Goal: Task Accomplishment & Management: Complete application form

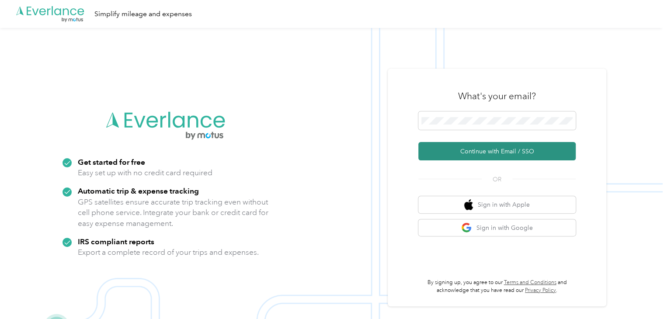
click at [505, 151] on button "Continue with Email / SSO" at bounding box center [496, 151] width 157 height 18
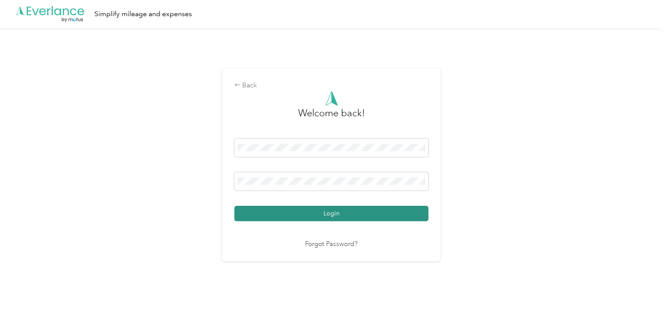
click at [325, 206] on button "Login" at bounding box center [331, 213] width 194 height 15
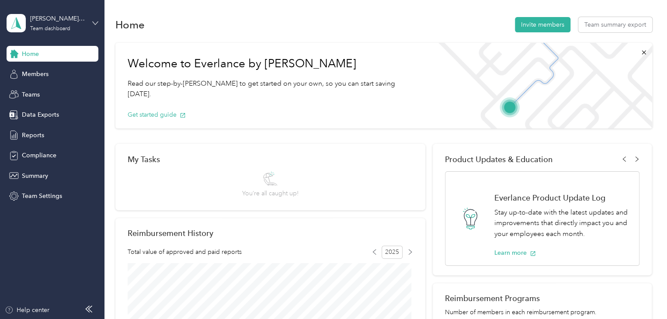
click at [94, 22] on icon at bounding box center [95, 23] width 6 height 6
click at [47, 87] on div "Personal dashboard" at bounding box center [41, 90] width 55 height 9
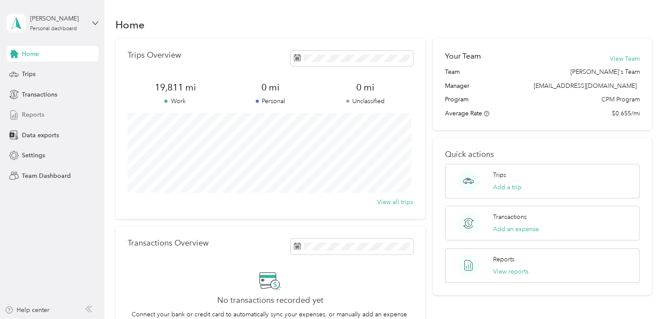
click at [41, 116] on span "Reports" at bounding box center [33, 114] width 22 height 9
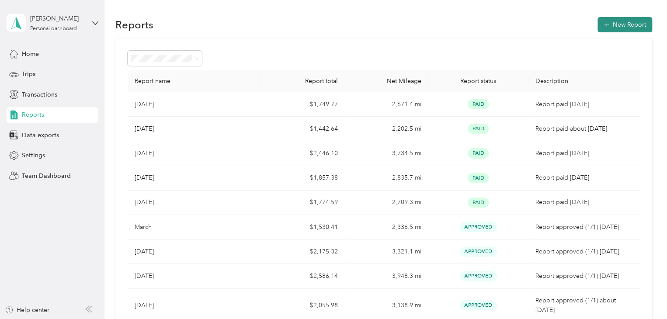
click at [619, 24] on button "New Report" at bounding box center [624, 24] width 55 height 15
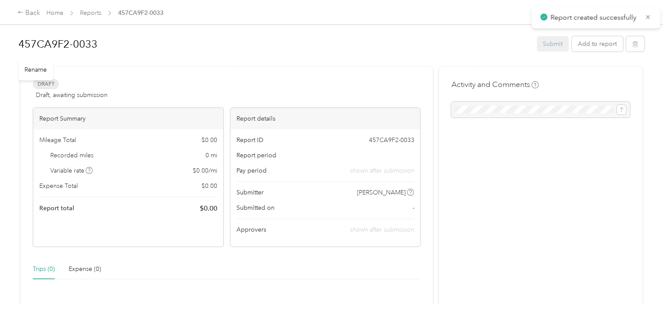
click at [108, 43] on h1 "457CA9F2-0033" at bounding box center [274, 44] width 512 height 21
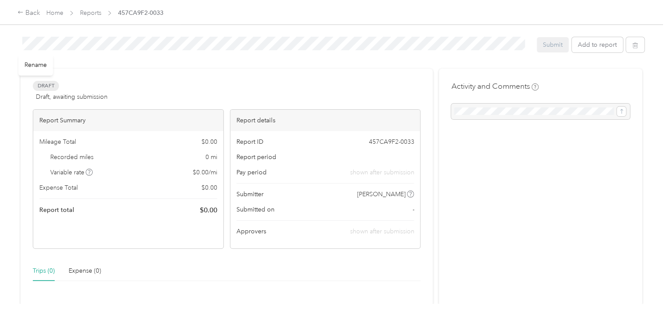
click at [150, 86] on div "Draft Draft, awaiting submission View activity & comments" at bounding box center [226, 91] width 387 height 21
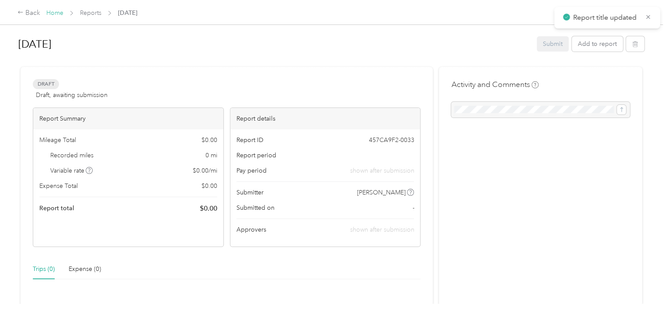
click at [52, 14] on link "Home" at bounding box center [54, 12] width 17 height 7
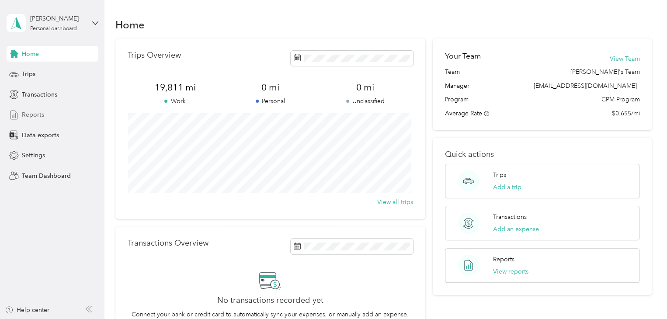
click at [43, 111] on span "Reports" at bounding box center [33, 114] width 22 height 9
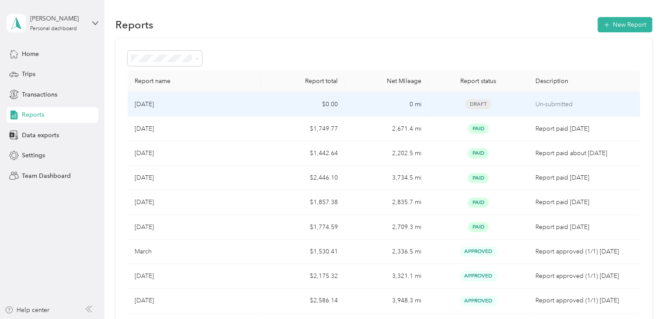
click at [327, 102] on td "$0.00" at bounding box center [302, 104] width 83 height 24
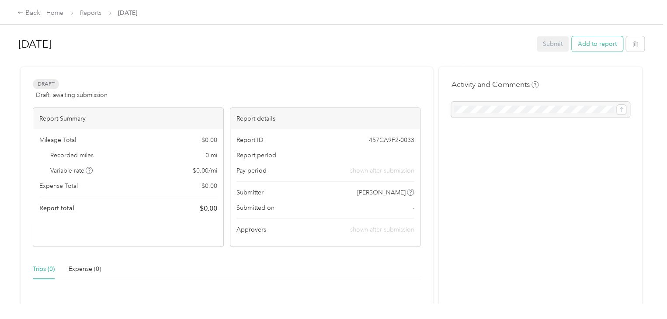
click at [607, 42] on button "Add to report" at bounding box center [596, 43] width 51 height 15
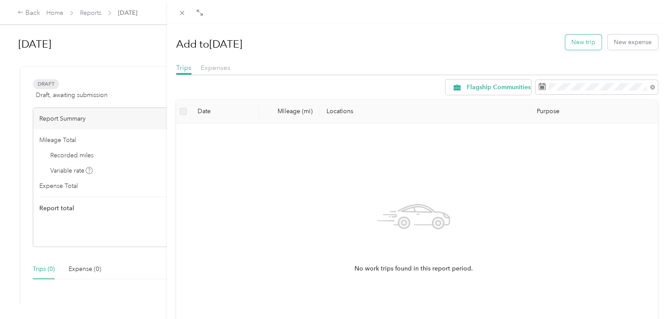
click at [584, 41] on button "New trip" at bounding box center [583, 42] width 36 height 15
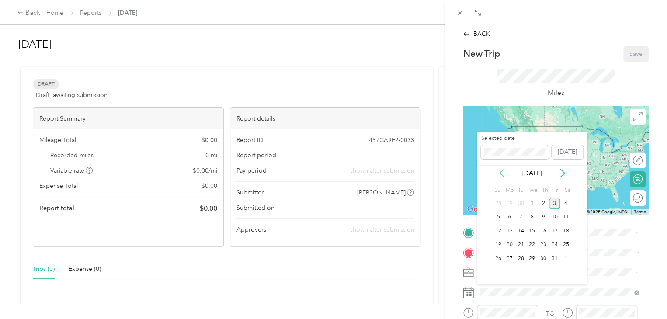
click at [500, 173] on icon at bounding box center [501, 173] width 4 height 8
click at [520, 204] on div "2" at bounding box center [520, 203] width 11 height 11
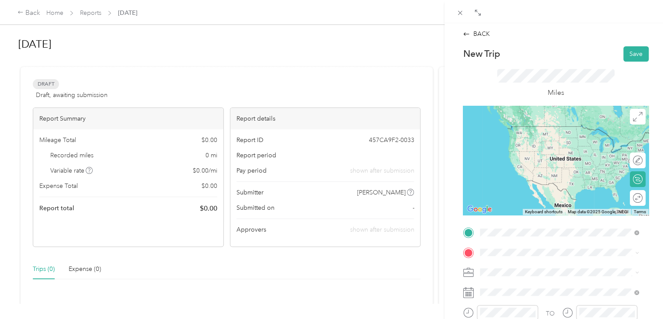
click at [530, 126] on span "[STREET_ADDRESS][PERSON_NAME][US_STATE]" at bounding box center [564, 126] width 136 height 8
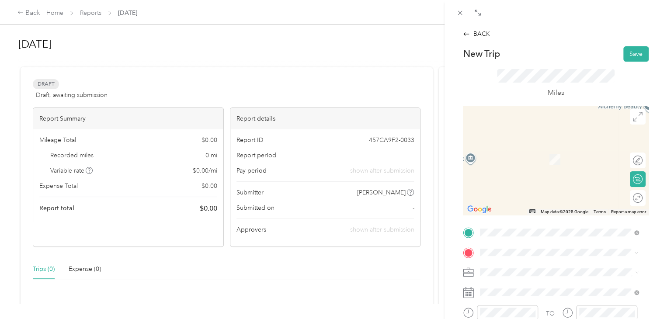
click at [534, 150] on span "[STREET_ADDRESS][US_STATE]" at bounding box center [539, 146] width 87 height 8
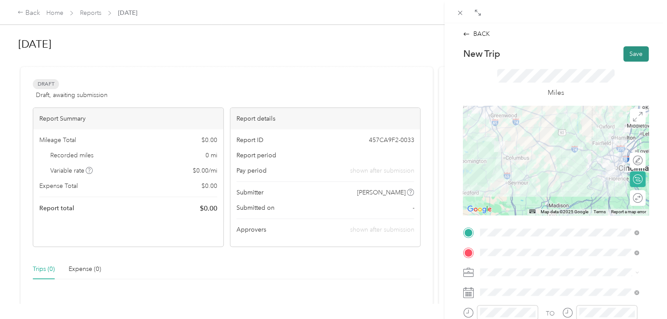
click at [624, 58] on button "Save" at bounding box center [635, 53] width 25 height 15
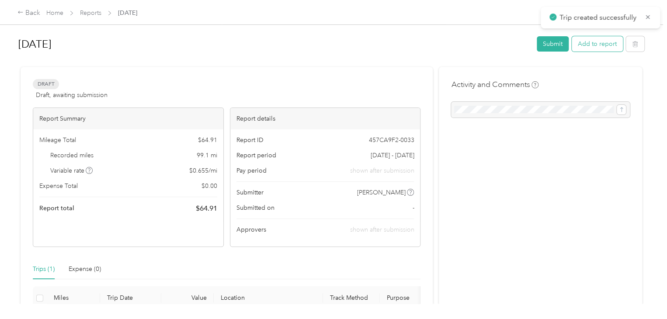
click at [606, 45] on button "Add to report" at bounding box center [596, 43] width 51 height 15
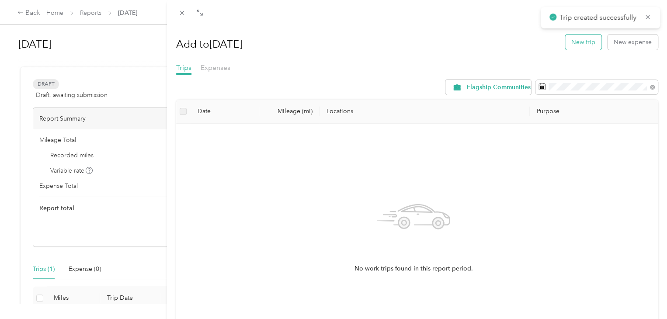
click at [589, 44] on button "New trip" at bounding box center [583, 42] width 36 height 15
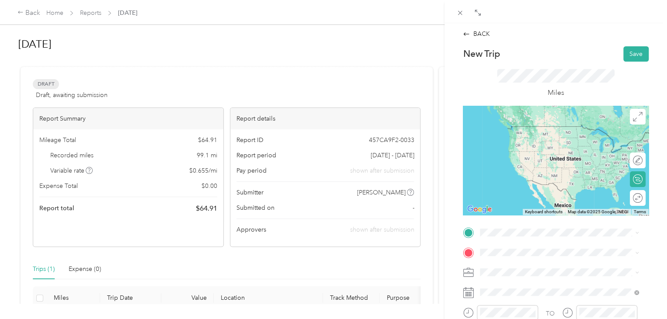
click at [528, 128] on span "[STREET_ADDRESS][US_STATE]" at bounding box center [539, 125] width 87 height 8
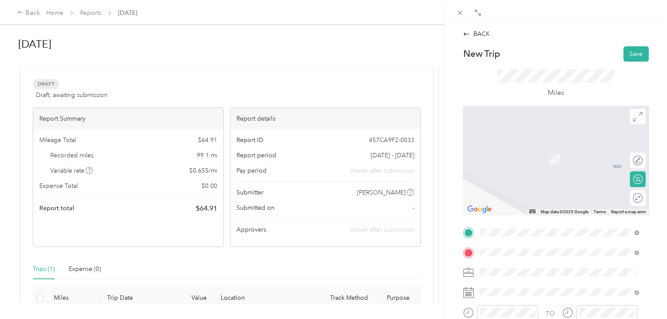
click at [541, 152] on div "[STREET_ADDRESS][PERSON_NAME][US_STATE]" at bounding box center [559, 147] width 152 height 12
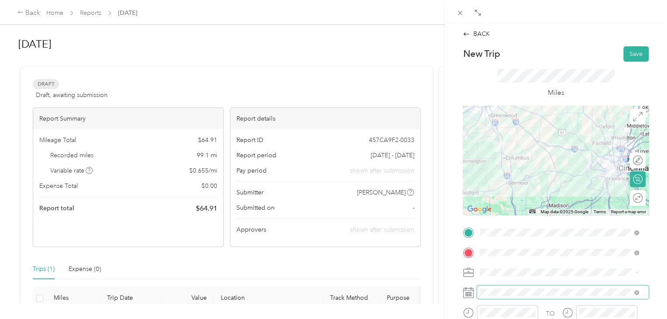
click at [484, 297] on span at bounding box center [563, 292] width 172 height 14
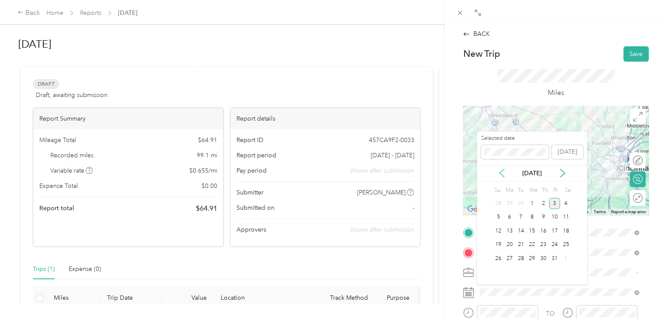
click at [500, 170] on icon at bounding box center [501, 173] width 9 height 9
click at [521, 202] on div "2" at bounding box center [520, 203] width 11 height 11
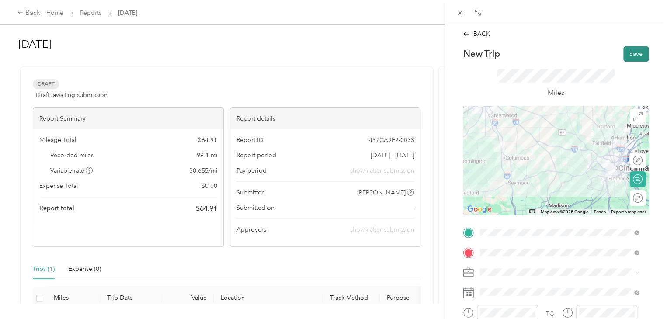
click at [623, 56] on button "Save" at bounding box center [635, 53] width 25 height 15
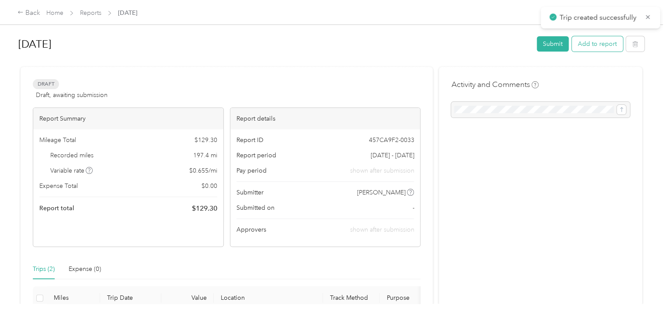
click at [588, 44] on button "Add to report" at bounding box center [596, 43] width 51 height 15
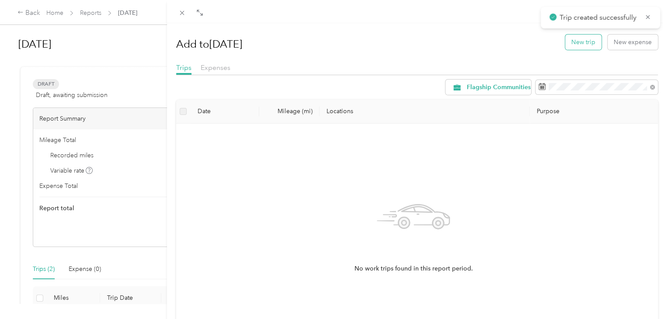
click at [566, 44] on button "New trip" at bounding box center [583, 42] width 36 height 15
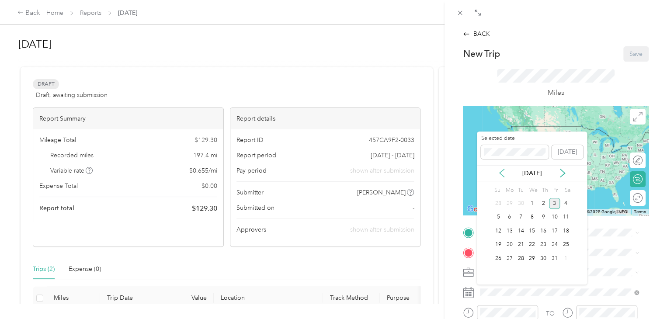
click at [502, 171] on icon at bounding box center [501, 173] width 9 height 9
click at [532, 201] on div "3" at bounding box center [531, 203] width 11 height 11
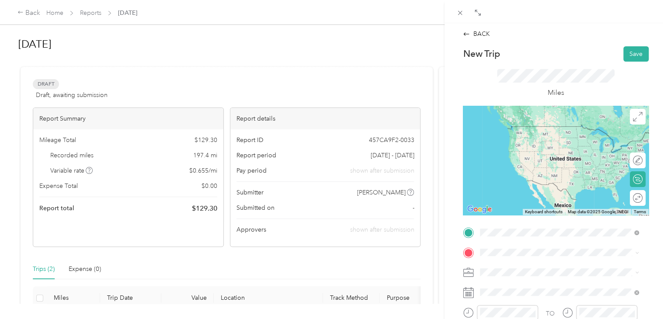
click at [531, 127] on span "[STREET_ADDRESS][PERSON_NAME][US_STATE]" at bounding box center [564, 126] width 136 height 8
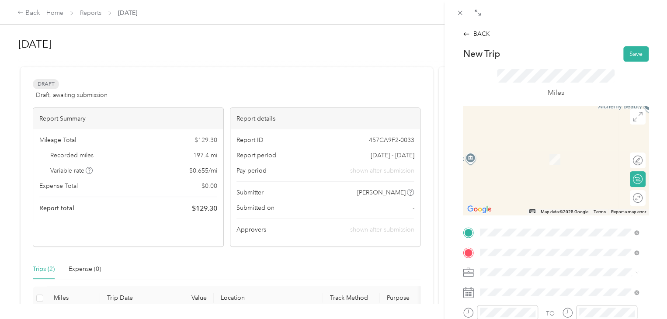
click at [536, 208] on span "[STREET_ADDRESS][US_STATE]" at bounding box center [539, 204] width 87 height 8
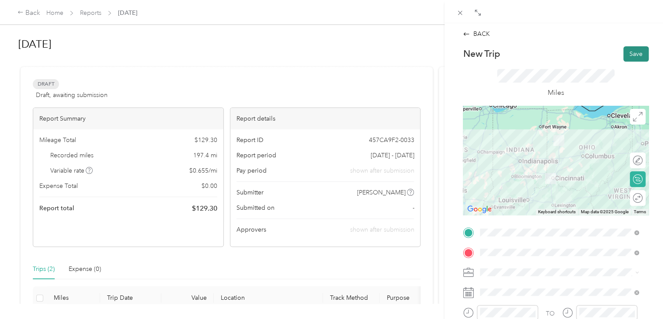
click at [634, 53] on button "Save" at bounding box center [635, 53] width 25 height 15
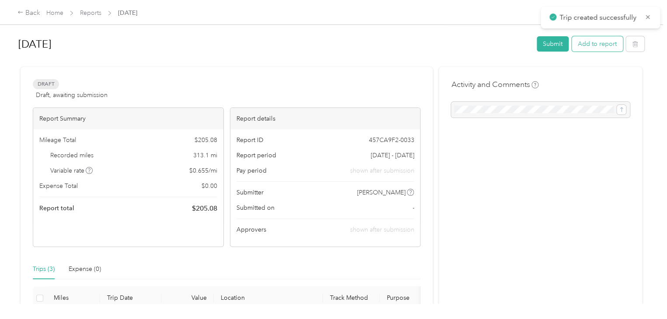
click at [589, 44] on button "Add to report" at bounding box center [596, 43] width 51 height 15
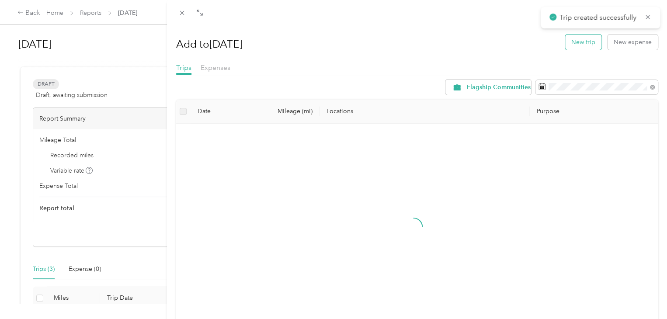
click at [573, 44] on button "New trip" at bounding box center [583, 42] width 36 height 15
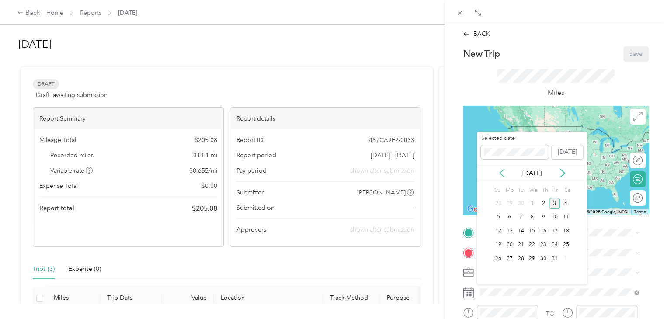
click at [501, 173] on icon at bounding box center [501, 173] width 9 height 9
click at [531, 203] on div "3" at bounding box center [531, 203] width 11 height 11
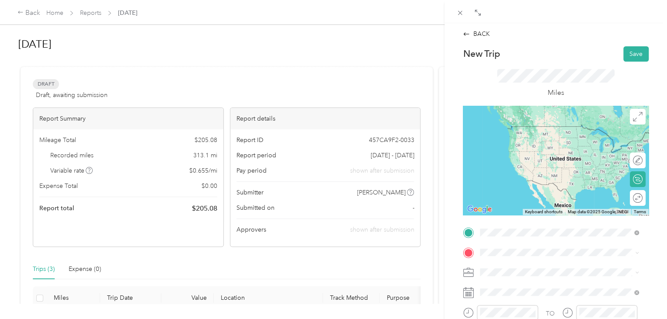
click at [525, 130] on span "[STREET_ADDRESS][US_STATE]" at bounding box center [539, 126] width 87 height 8
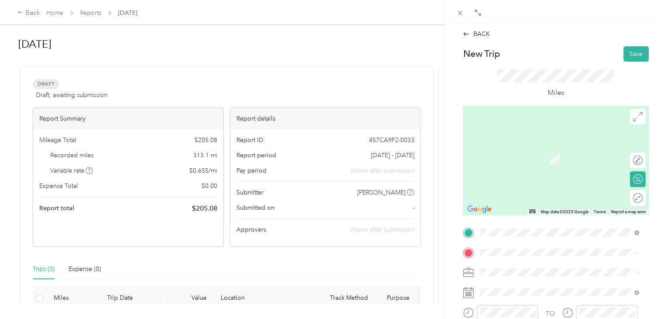
click at [521, 149] on span "[STREET_ADDRESS][PERSON_NAME][US_STATE]" at bounding box center [564, 145] width 136 height 8
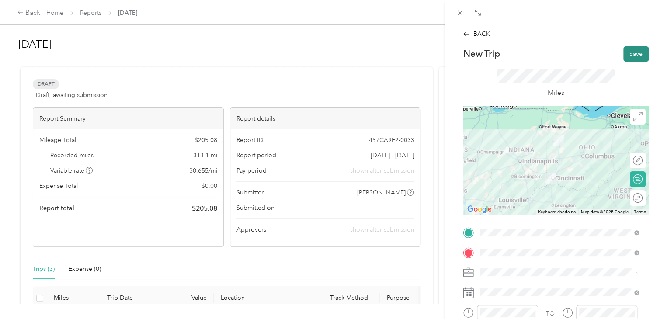
click at [630, 56] on button "Save" at bounding box center [635, 53] width 25 height 15
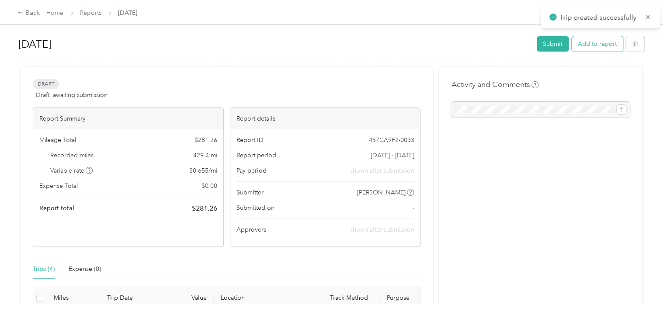
click at [606, 42] on button "Add to report" at bounding box center [596, 43] width 51 height 15
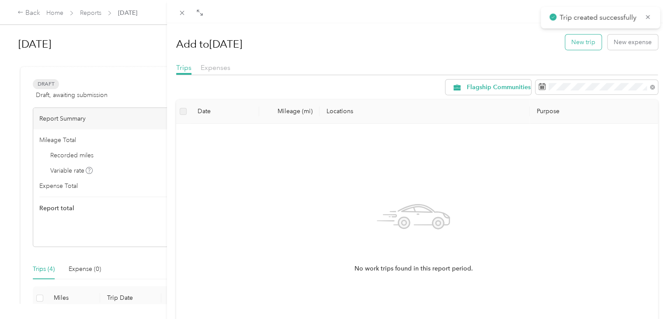
click at [570, 41] on button "New trip" at bounding box center [583, 42] width 36 height 15
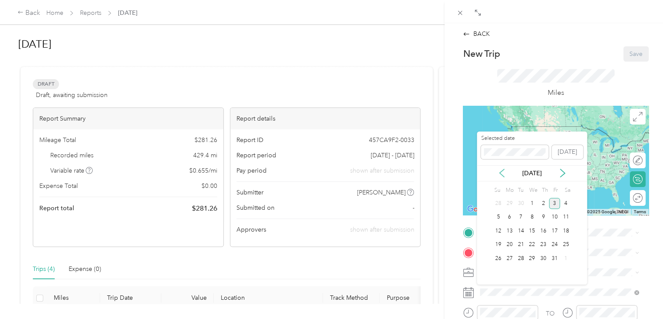
click at [497, 173] on icon at bounding box center [501, 173] width 9 height 9
click at [542, 204] on div "4" at bounding box center [542, 203] width 11 height 11
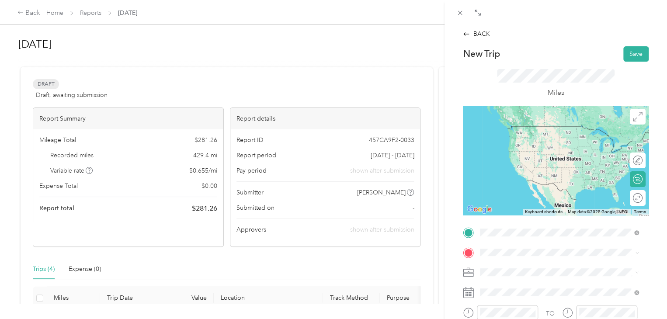
click at [545, 129] on span "[STREET_ADDRESS][PERSON_NAME][US_STATE]" at bounding box center [564, 126] width 136 height 8
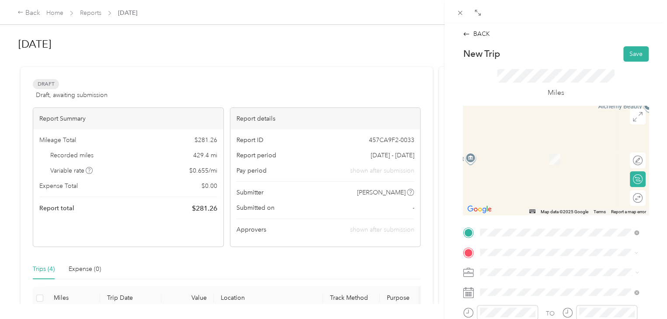
click at [525, 180] on span "[STREET_ADDRESS][US_STATE]" at bounding box center [539, 180] width 87 height 8
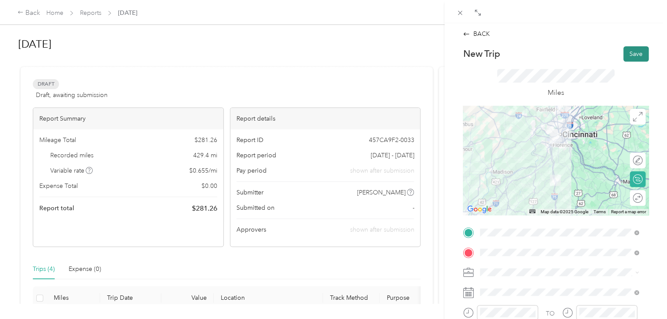
click at [624, 52] on button "Save" at bounding box center [635, 53] width 25 height 15
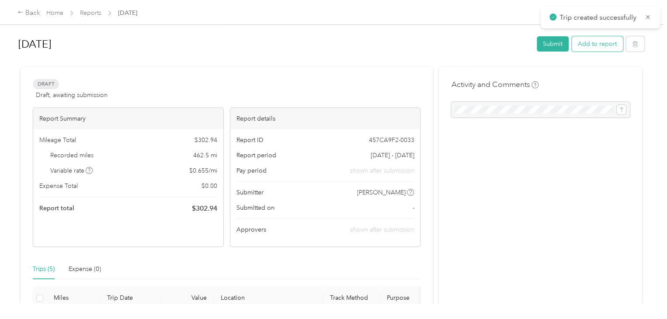
click at [590, 41] on button "Add to report" at bounding box center [596, 43] width 51 height 15
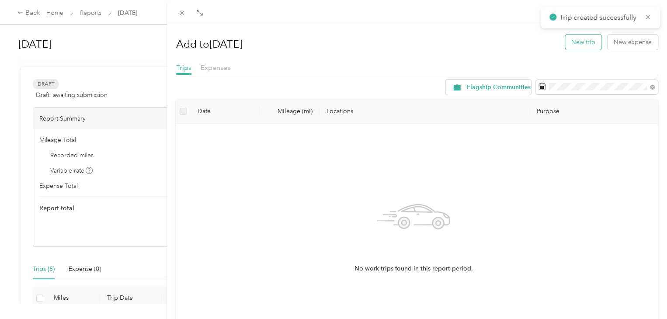
click at [577, 39] on button "New trip" at bounding box center [583, 42] width 36 height 15
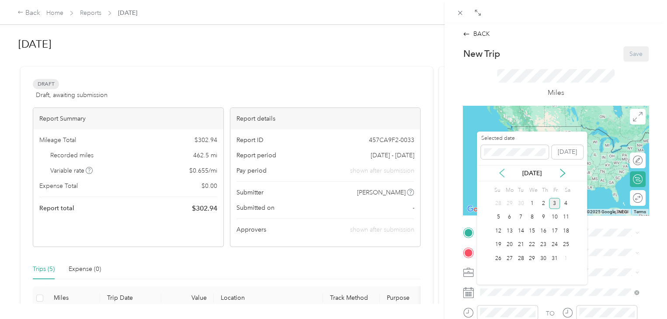
click at [503, 172] on icon at bounding box center [501, 173] width 9 height 9
click at [545, 203] on div "4" at bounding box center [542, 203] width 11 height 11
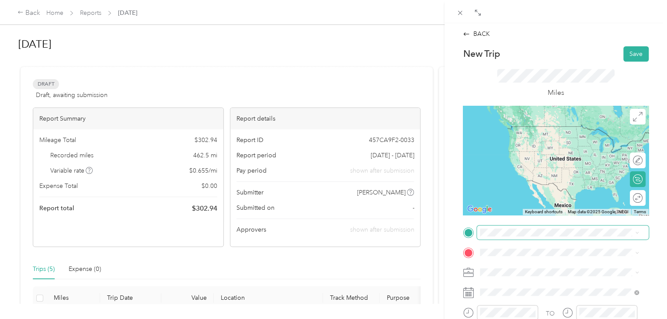
click at [514, 236] on span at bounding box center [563, 232] width 172 height 14
click at [536, 259] on div "[STREET_ADDRESS][US_STATE]" at bounding box center [559, 263] width 152 height 12
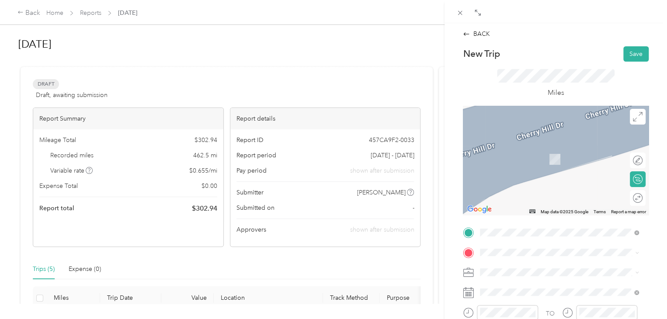
click at [553, 148] on span "[STREET_ADDRESS][PERSON_NAME][US_STATE]" at bounding box center [564, 144] width 136 height 8
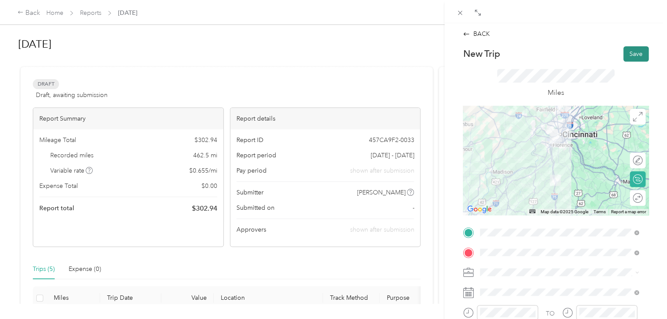
click at [632, 51] on button "Save" at bounding box center [635, 53] width 25 height 15
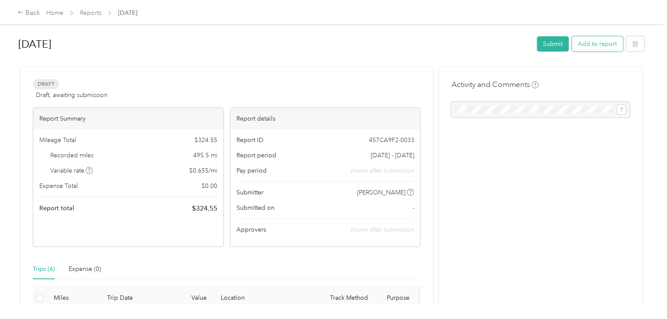
click at [601, 46] on button "Add to report" at bounding box center [596, 43] width 51 height 15
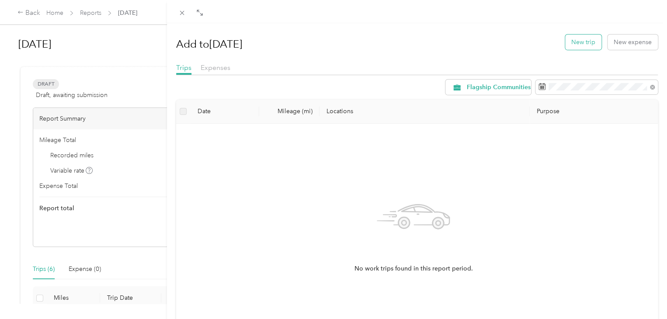
click at [578, 43] on button "New trip" at bounding box center [583, 42] width 36 height 15
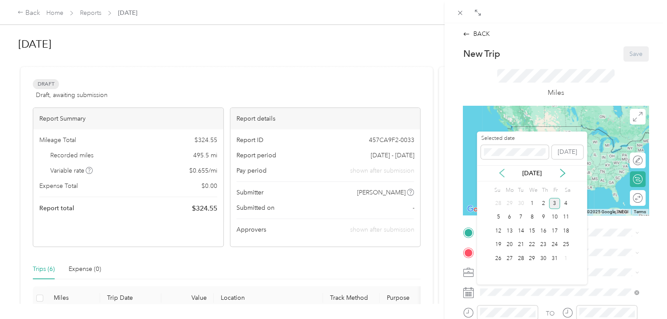
click at [499, 176] on icon at bounding box center [501, 173] width 9 height 9
click at [553, 204] on div "5" at bounding box center [554, 203] width 11 height 11
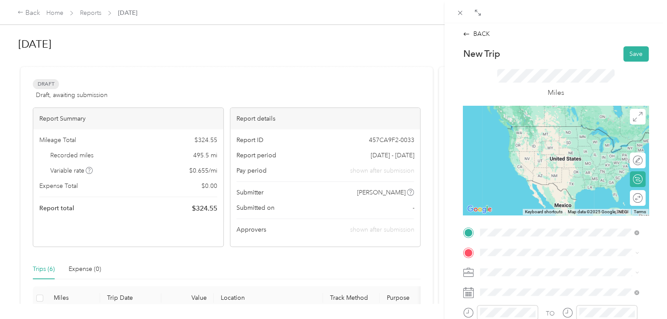
click at [529, 130] on span "[STREET_ADDRESS][PERSON_NAME][US_STATE]" at bounding box center [564, 126] width 136 height 8
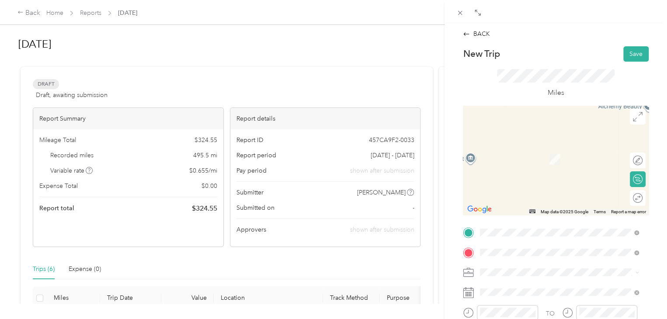
click at [528, 150] on span "[STREET_ADDRESS][US_STATE]" at bounding box center [539, 146] width 87 height 8
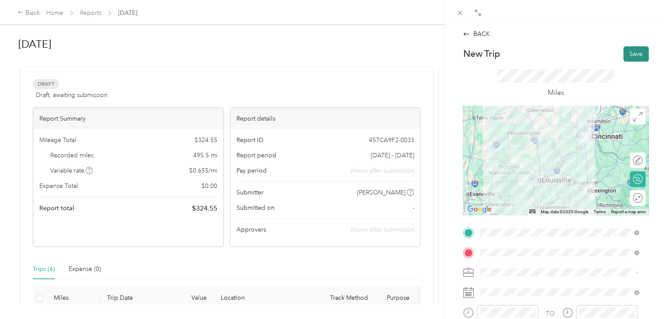
click at [626, 52] on button "Save" at bounding box center [635, 53] width 25 height 15
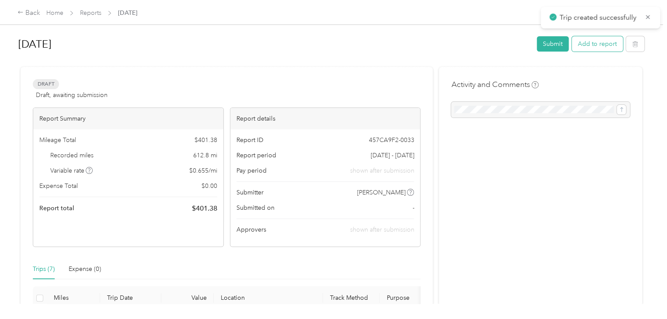
click at [603, 46] on button "Add to report" at bounding box center [596, 43] width 51 height 15
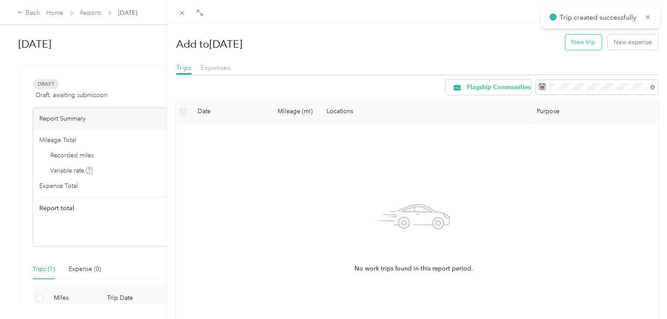
click at [580, 46] on button "New trip" at bounding box center [583, 42] width 36 height 15
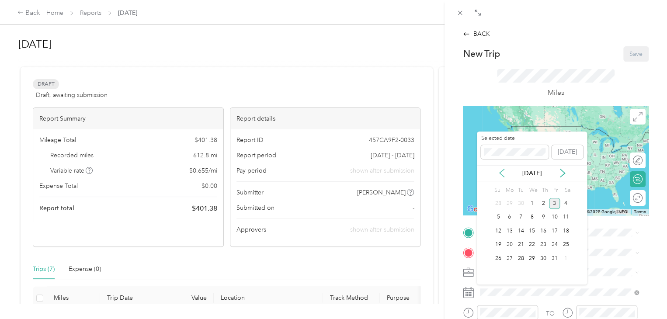
click at [500, 173] on icon at bounding box center [501, 173] width 9 height 9
click at [553, 203] on div "5" at bounding box center [554, 203] width 11 height 11
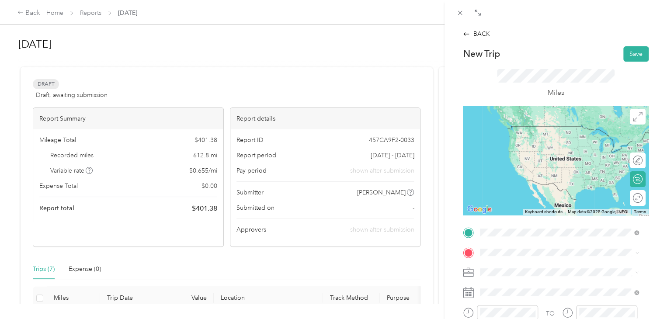
click at [528, 132] on div "[STREET_ADDRESS][US_STATE]" at bounding box center [559, 127] width 152 height 12
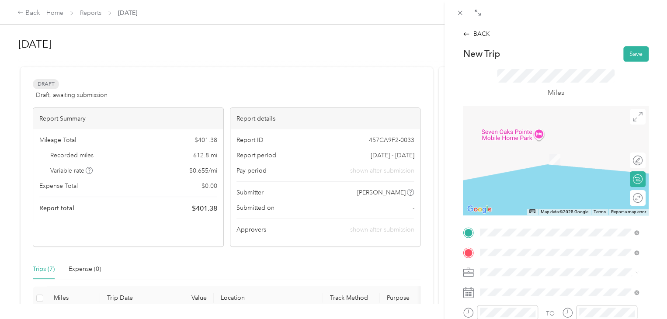
click at [528, 156] on li "[STREET_ADDRESS][PERSON_NAME][US_STATE]" at bounding box center [559, 147] width 165 height 18
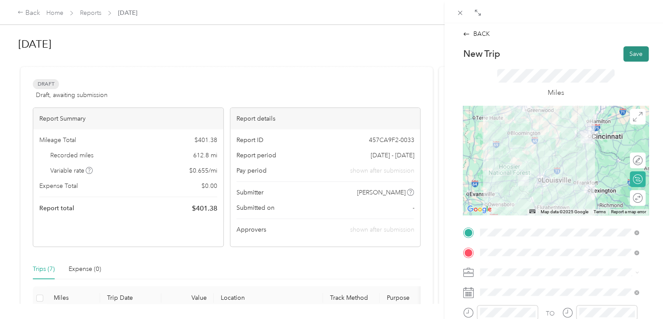
click at [627, 56] on button "Save" at bounding box center [635, 53] width 25 height 15
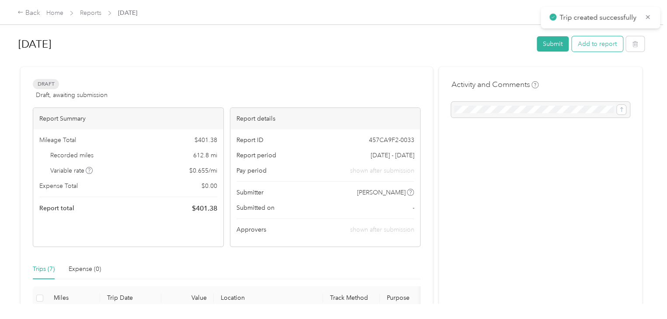
click at [598, 44] on button "Add to report" at bounding box center [596, 43] width 51 height 15
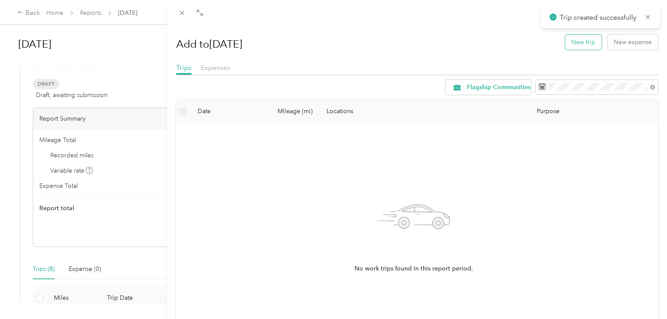
click at [571, 41] on button "New trip" at bounding box center [583, 42] width 36 height 15
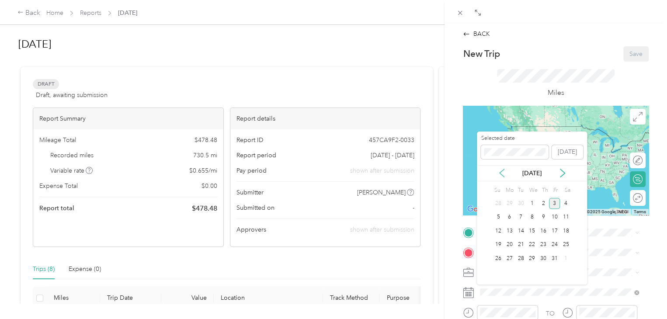
click at [498, 172] on icon at bounding box center [501, 173] width 9 height 9
click at [518, 216] on div "9" at bounding box center [520, 217] width 11 height 11
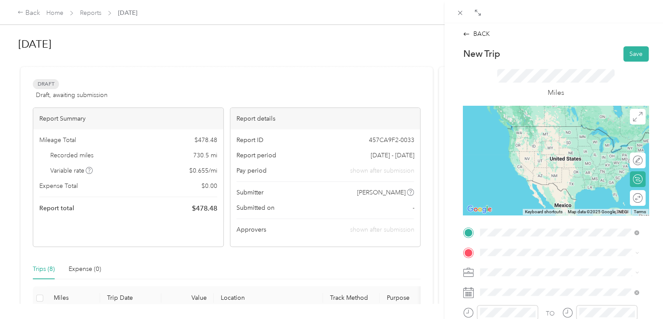
click at [524, 130] on span "[STREET_ADDRESS][PERSON_NAME][US_STATE]" at bounding box center [564, 126] width 136 height 8
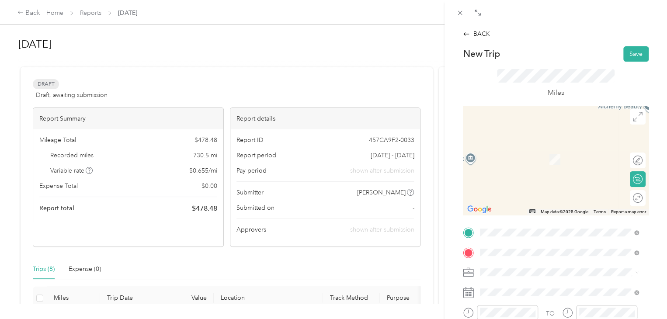
click at [533, 150] on span "[STREET_ADDRESS][PERSON_NAME][US_STATE]" at bounding box center [564, 146] width 136 height 8
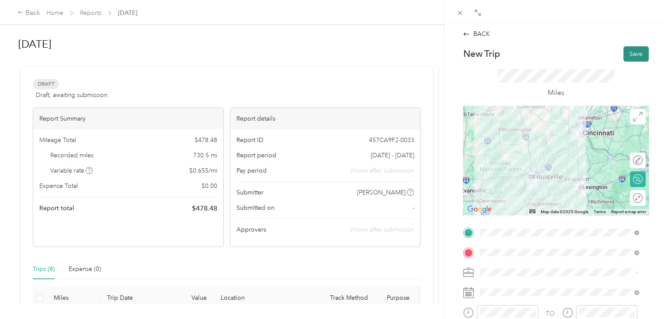
click at [623, 55] on button "Save" at bounding box center [635, 53] width 25 height 15
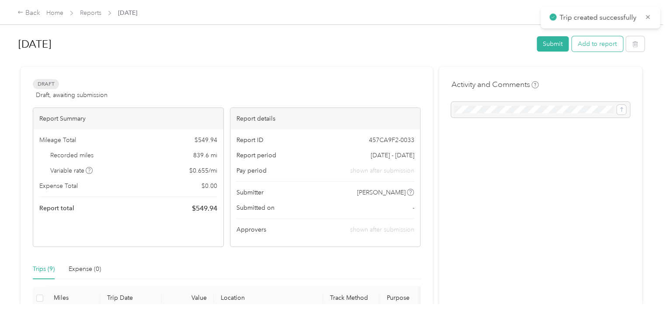
click at [604, 45] on button "Add to report" at bounding box center [596, 43] width 51 height 15
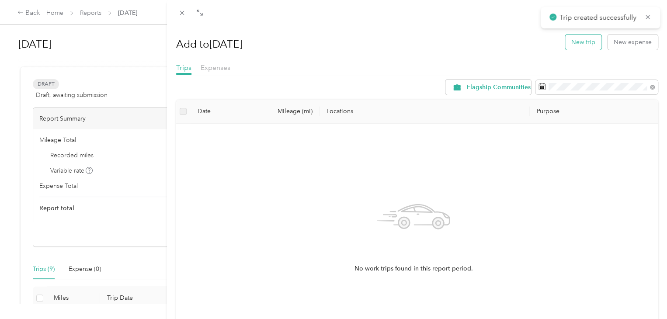
click at [585, 41] on button "New trip" at bounding box center [583, 42] width 36 height 15
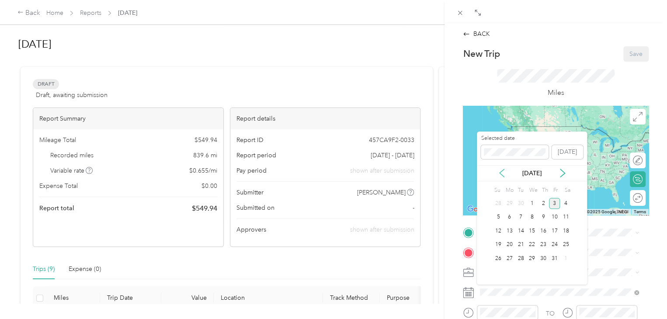
click at [500, 173] on icon at bounding box center [501, 173] width 4 height 8
click at [521, 214] on div "9" at bounding box center [520, 217] width 11 height 11
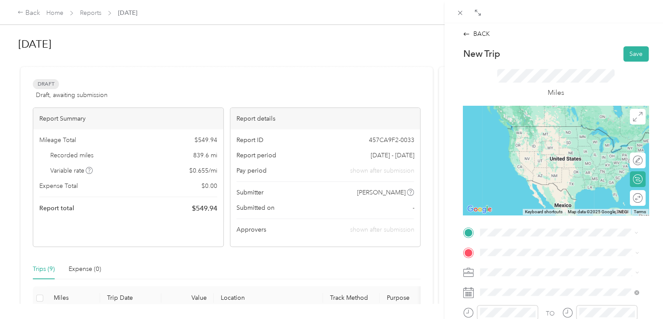
click at [530, 132] on div "[STREET_ADDRESS][PERSON_NAME][US_STATE]" at bounding box center [559, 127] width 152 height 12
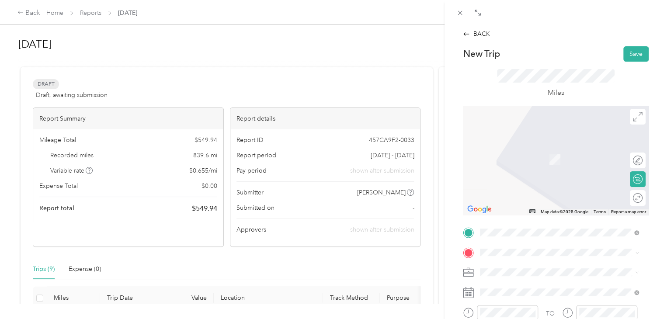
click at [524, 147] on span "[STREET_ADDRESS][PERSON_NAME][US_STATE]" at bounding box center [564, 143] width 136 height 8
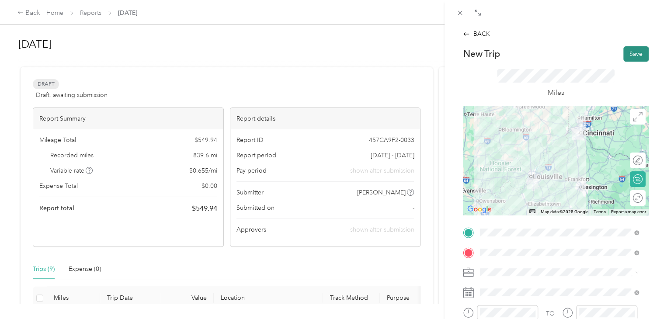
click at [623, 56] on button "Save" at bounding box center [635, 53] width 25 height 15
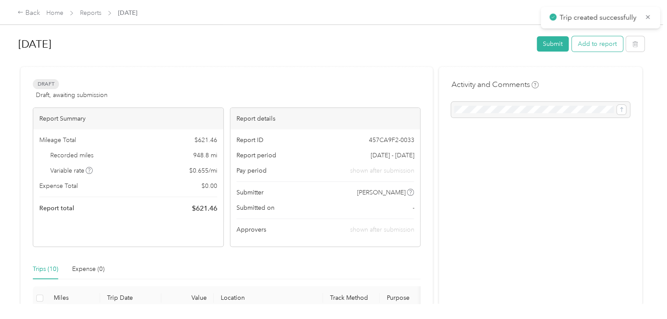
click at [605, 48] on button "Add to report" at bounding box center [596, 43] width 51 height 15
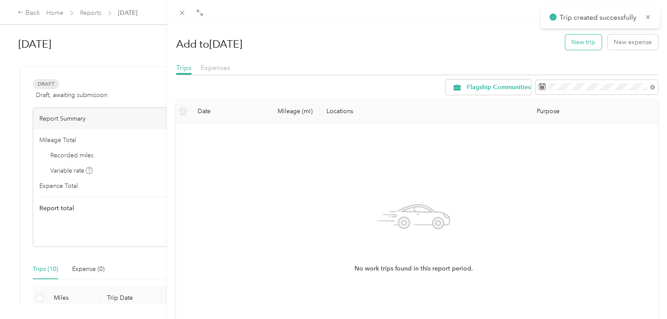
click at [578, 42] on button "New trip" at bounding box center [583, 42] width 36 height 15
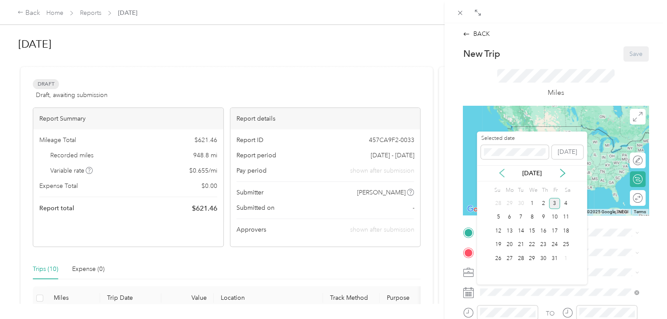
click at [501, 172] on icon at bounding box center [501, 173] width 9 height 9
click at [529, 216] on div "10" at bounding box center [531, 217] width 11 height 11
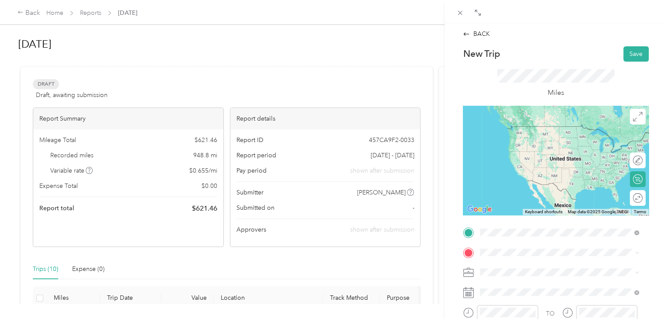
click at [533, 132] on div "[STREET_ADDRESS][PERSON_NAME][US_STATE]" at bounding box center [559, 127] width 152 height 12
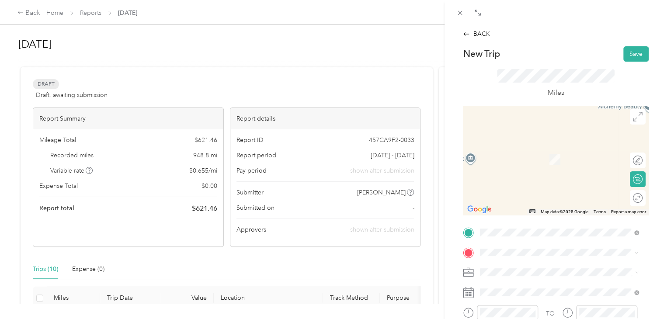
click at [518, 149] on span "[STREET_ADDRESS][US_STATE]" at bounding box center [539, 146] width 87 height 8
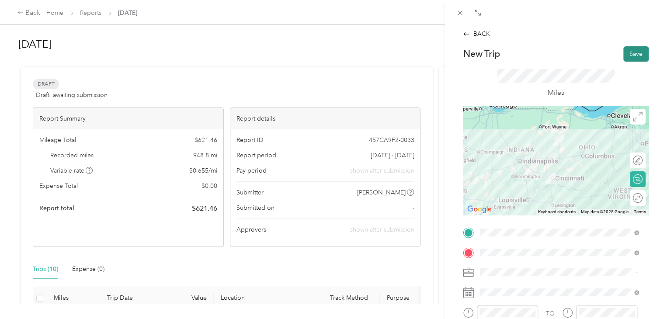
click at [633, 50] on button "Save" at bounding box center [635, 53] width 25 height 15
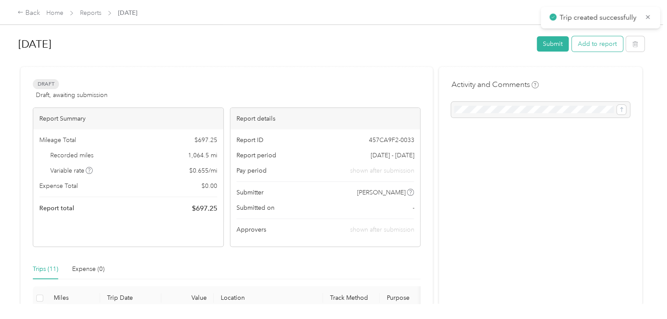
click at [603, 47] on button "Add to report" at bounding box center [596, 43] width 51 height 15
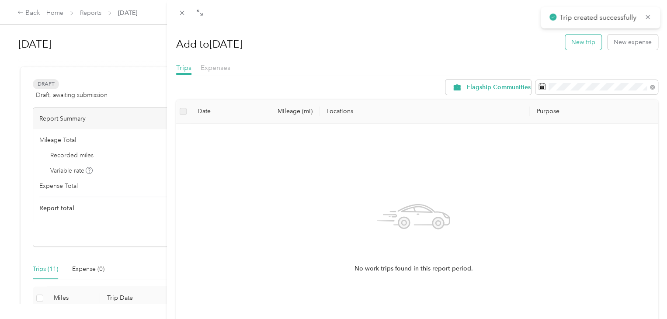
click at [584, 46] on button "New trip" at bounding box center [583, 42] width 36 height 15
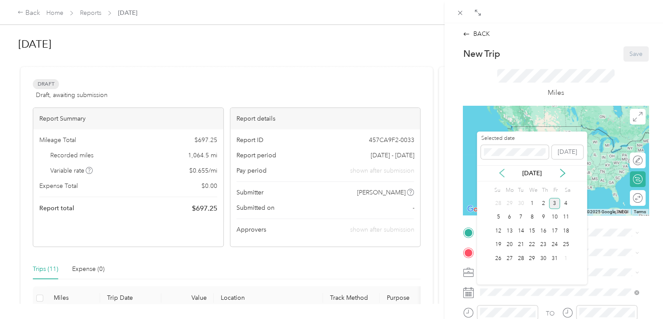
click at [500, 172] on icon at bounding box center [501, 173] width 9 height 9
click at [533, 218] on div "10" at bounding box center [531, 217] width 11 height 11
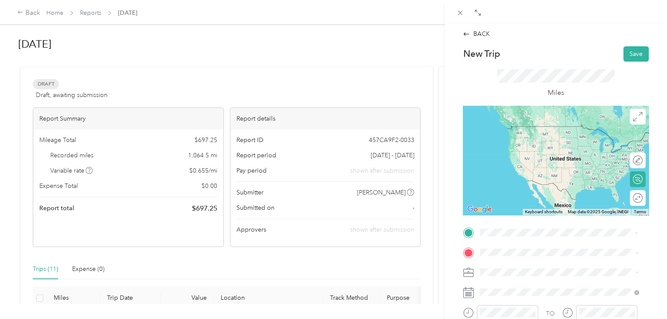
click at [541, 268] on span "[STREET_ADDRESS][US_STATE]" at bounding box center [539, 264] width 87 height 8
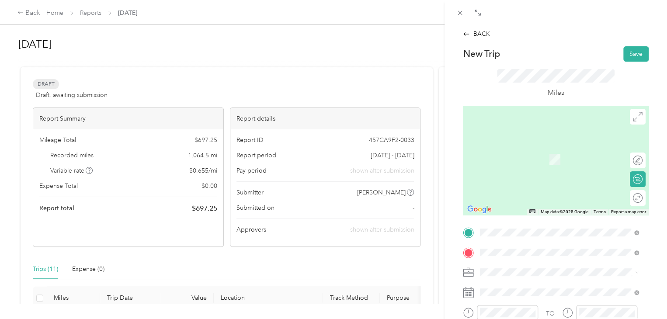
click at [558, 144] on span "[STREET_ADDRESS][PERSON_NAME][US_STATE]" at bounding box center [564, 146] width 136 height 8
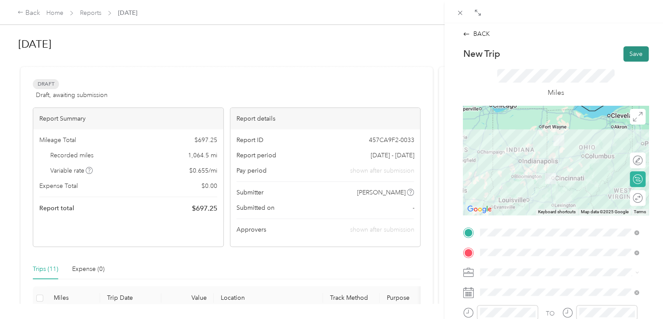
click at [623, 56] on button "Save" at bounding box center [635, 53] width 25 height 15
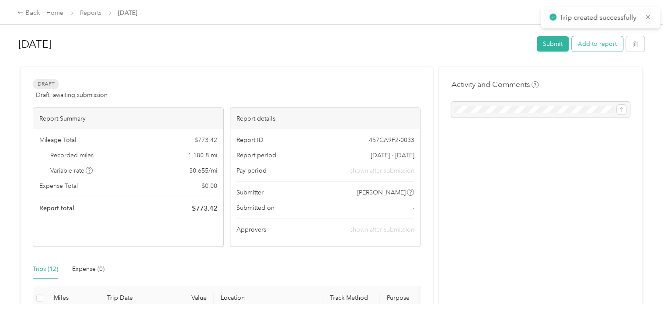
click at [600, 47] on button "Add to report" at bounding box center [596, 43] width 51 height 15
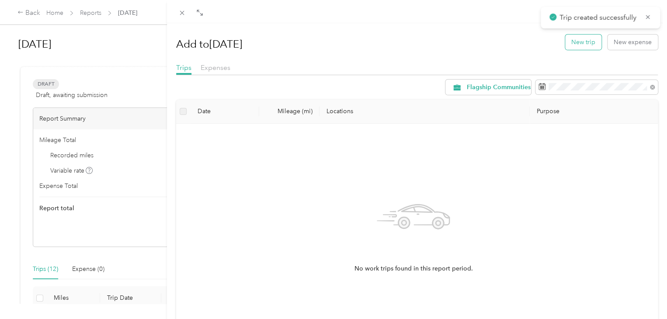
click at [585, 44] on button "New trip" at bounding box center [583, 42] width 36 height 15
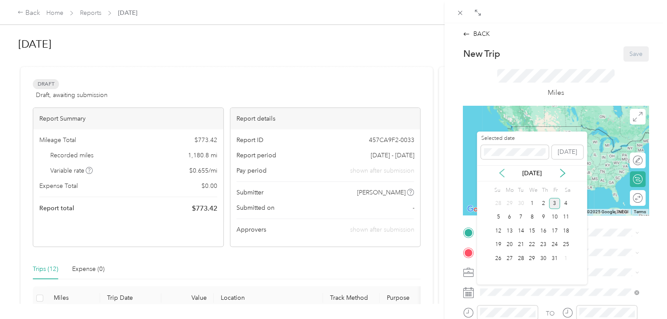
click at [497, 170] on icon at bounding box center [501, 173] width 9 height 9
click at [543, 214] on div "11" at bounding box center [542, 217] width 11 height 11
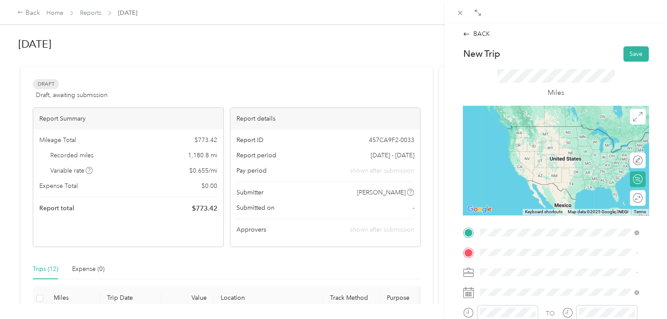
click at [539, 129] on span "[STREET_ADDRESS][PERSON_NAME][US_STATE]" at bounding box center [564, 126] width 136 height 8
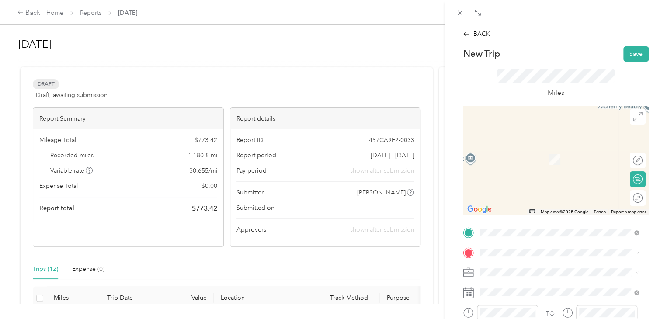
click at [513, 207] on div "[STREET_ADDRESS][US_STATE]" at bounding box center [559, 201] width 152 height 12
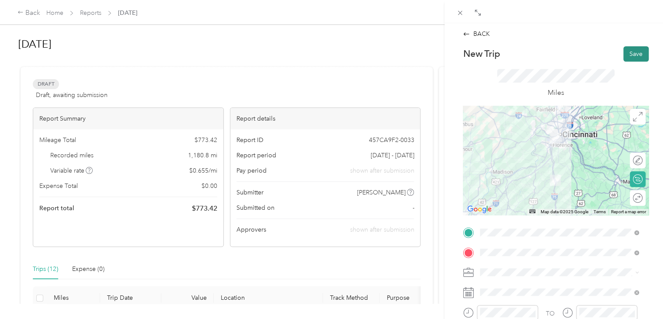
click at [630, 51] on button "Save" at bounding box center [635, 53] width 25 height 15
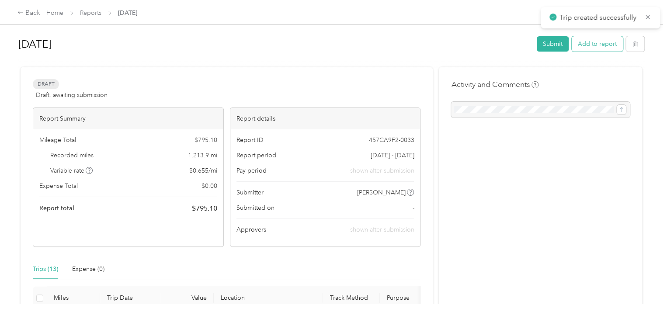
click at [603, 47] on button "Add to report" at bounding box center [596, 43] width 51 height 15
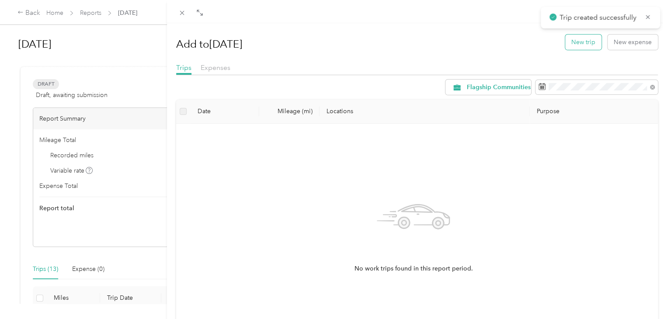
click at [570, 41] on button "New trip" at bounding box center [583, 42] width 36 height 15
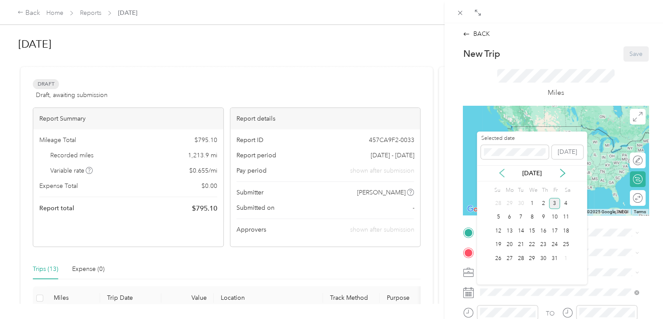
click at [500, 171] on icon at bounding box center [501, 173] width 9 height 9
click at [543, 215] on div "11" at bounding box center [542, 217] width 11 height 11
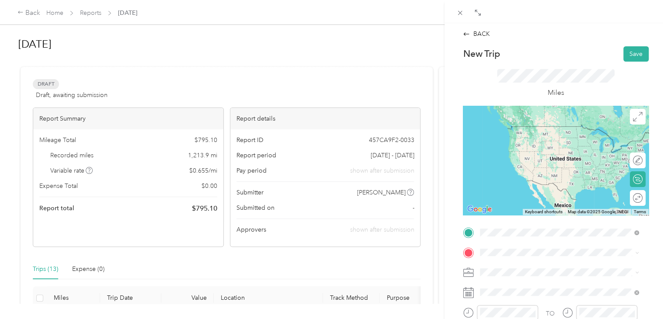
click at [517, 268] on span "[STREET_ADDRESS][US_STATE]" at bounding box center [539, 264] width 87 height 8
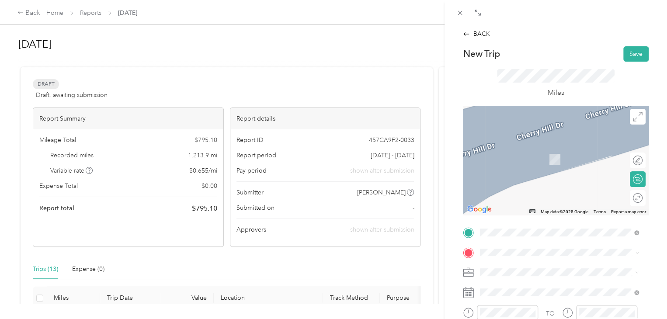
click at [536, 153] on li "[STREET_ADDRESS][PERSON_NAME][US_STATE]" at bounding box center [559, 144] width 165 height 18
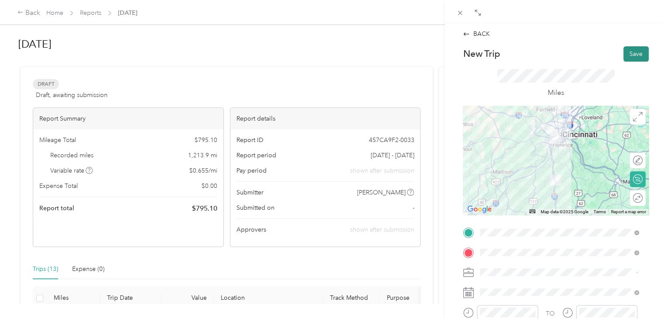
click at [634, 53] on button "Save" at bounding box center [635, 53] width 25 height 15
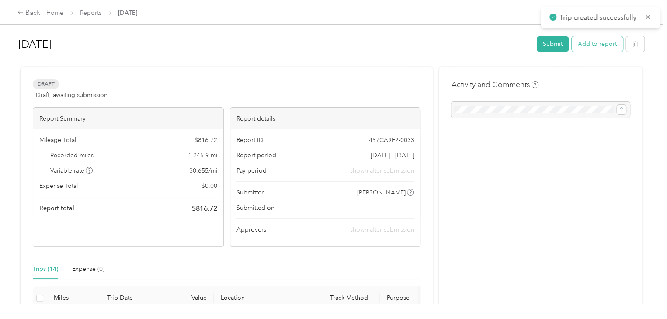
click at [609, 49] on button "Add to report" at bounding box center [596, 43] width 51 height 15
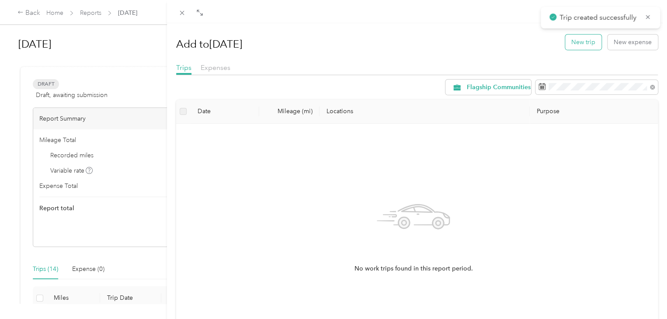
click at [582, 46] on button "New trip" at bounding box center [583, 42] width 36 height 15
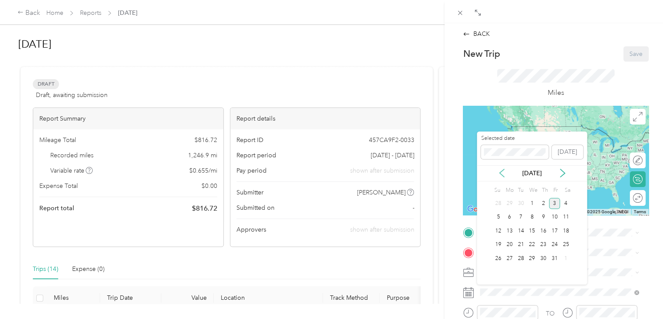
click at [501, 172] on icon at bounding box center [501, 173] width 9 height 9
click at [510, 228] on div "15" at bounding box center [509, 230] width 11 height 11
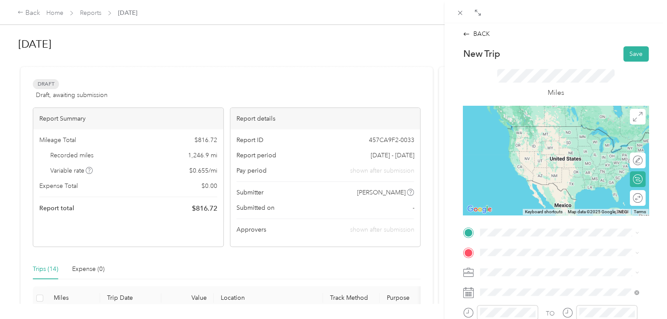
click at [521, 126] on span "[STREET_ADDRESS][PERSON_NAME][US_STATE]" at bounding box center [564, 125] width 136 height 8
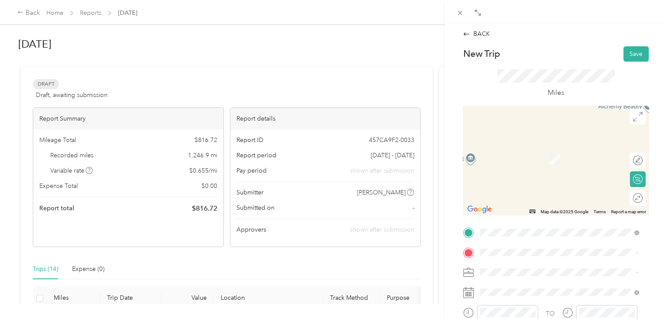
click at [503, 223] on span "[STREET_ADDRESS][PERSON_NAME][US_STATE]" at bounding box center [564, 219] width 136 height 8
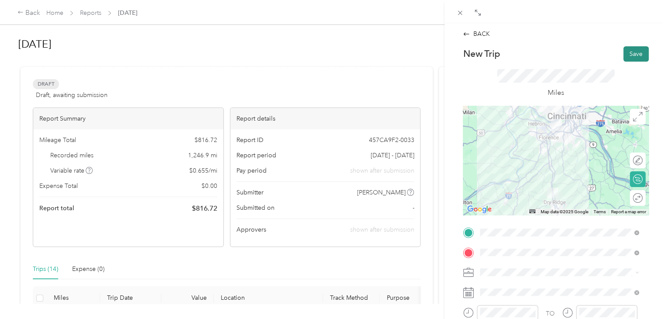
click at [626, 51] on button "Save" at bounding box center [635, 53] width 25 height 15
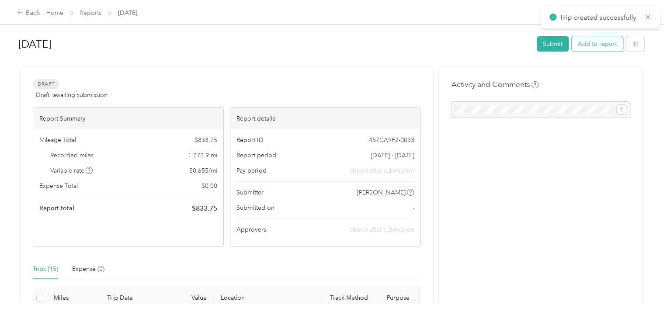
click at [607, 48] on button "Add to report" at bounding box center [596, 43] width 51 height 15
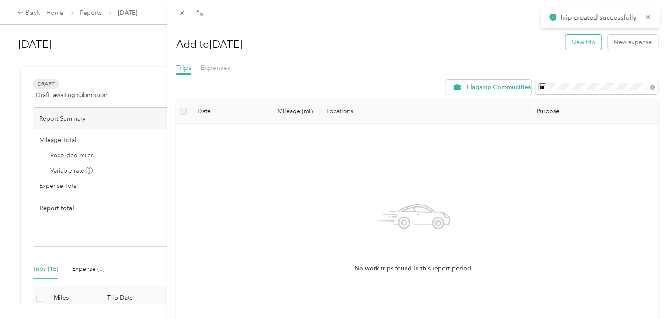
click at [585, 44] on button "New trip" at bounding box center [583, 42] width 36 height 15
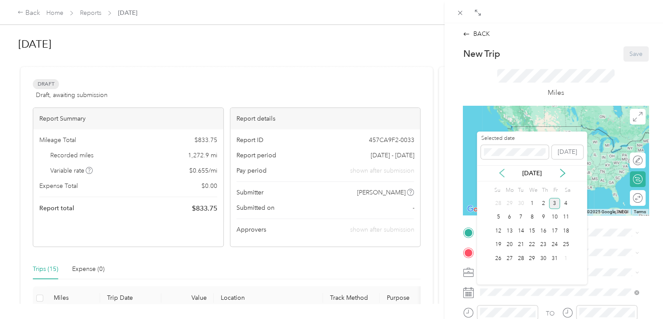
click at [502, 173] on icon at bounding box center [501, 173] width 9 height 9
click at [511, 229] on div "15" at bounding box center [509, 230] width 11 height 11
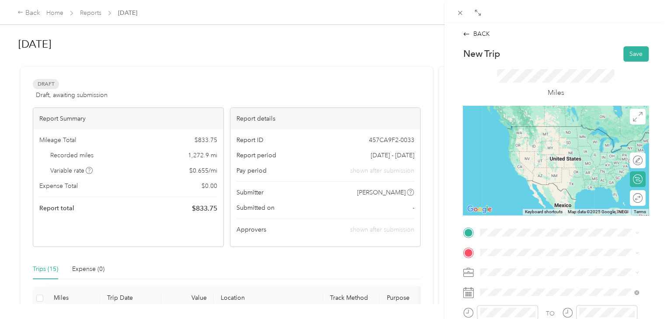
click at [519, 285] on span "[STREET_ADDRESS][PERSON_NAME][US_STATE]" at bounding box center [564, 281] width 136 height 8
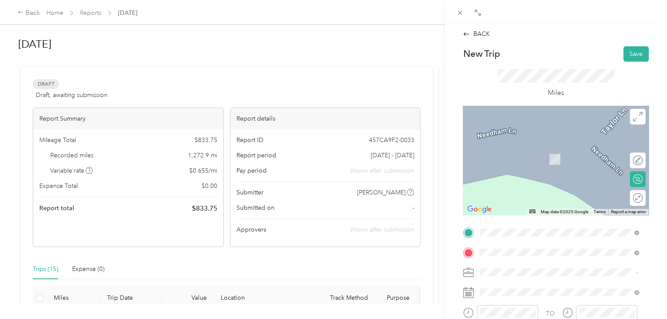
click at [517, 149] on span "[STREET_ADDRESS][PERSON_NAME][US_STATE]" at bounding box center [564, 146] width 136 height 8
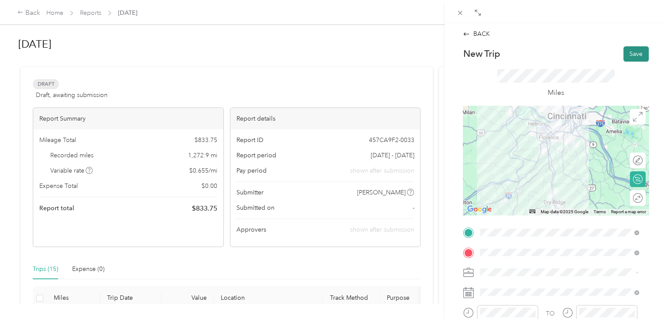
click at [631, 53] on button "Save" at bounding box center [635, 53] width 25 height 15
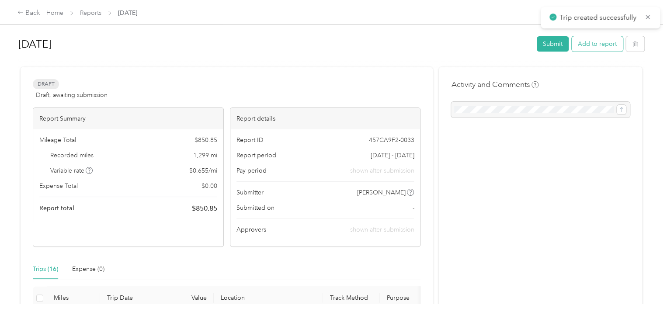
click at [605, 48] on button "Add to report" at bounding box center [596, 43] width 51 height 15
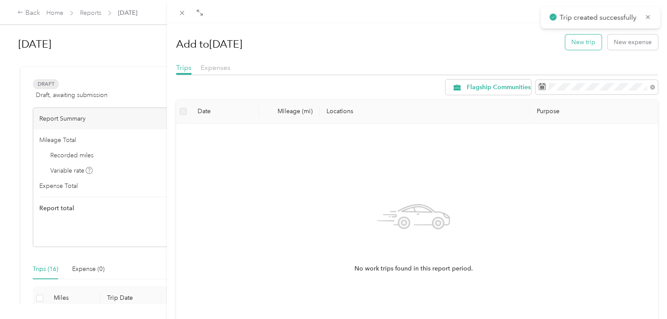
click at [577, 48] on button "New trip" at bounding box center [583, 42] width 36 height 15
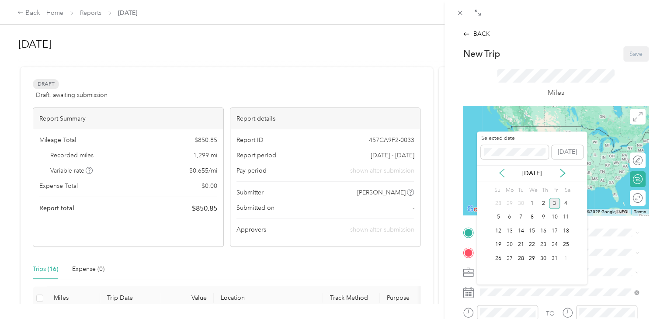
click at [499, 170] on icon at bounding box center [501, 173] width 9 height 9
click at [522, 228] on div "16" at bounding box center [520, 230] width 11 height 11
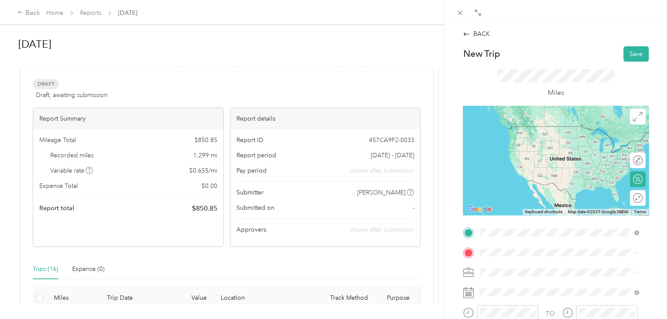
click at [513, 130] on span "[STREET_ADDRESS][PERSON_NAME][US_STATE]" at bounding box center [564, 126] width 136 height 8
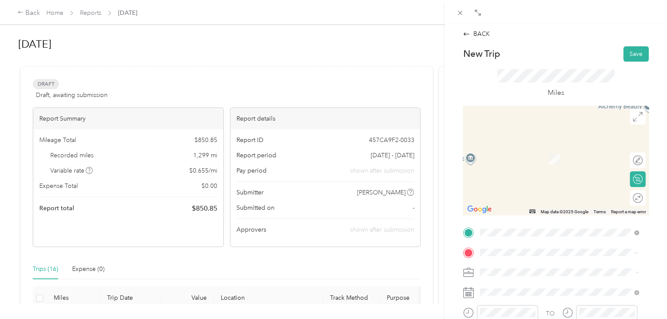
click at [514, 166] on ol "From search results [STREET_ADDRESS][US_STATE] [STREET_ADDRESS][GEOGRAPHIC_DATA…" at bounding box center [559, 174] width 165 height 87
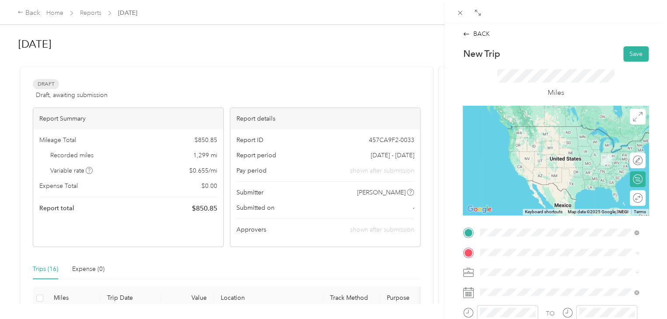
click at [577, 130] on span "[STREET_ADDRESS][PERSON_NAME][US_STATE]" at bounding box center [564, 126] width 136 height 8
click at [536, 159] on span "[STREET_ADDRESS][US_STATE]" at bounding box center [539, 155] width 87 height 8
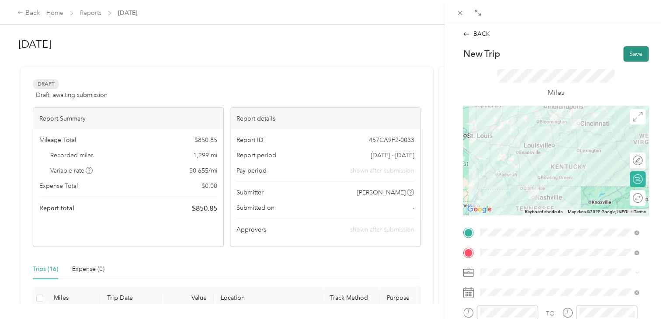
click at [624, 52] on button "Save" at bounding box center [635, 53] width 25 height 15
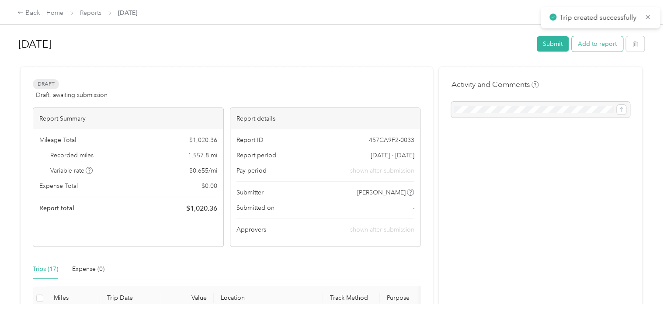
click at [605, 43] on button "Add to report" at bounding box center [596, 43] width 51 height 15
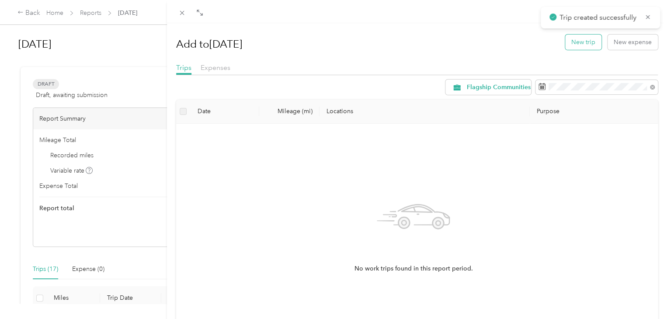
click at [573, 43] on button "New trip" at bounding box center [583, 42] width 36 height 15
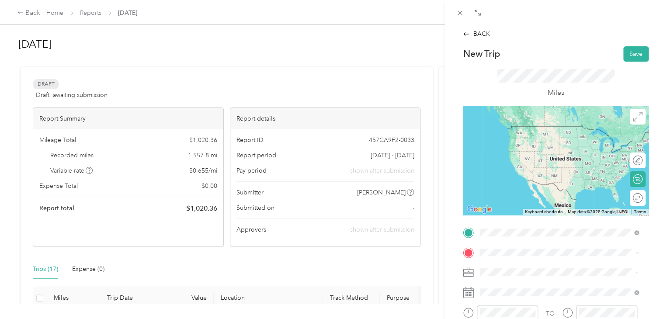
click at [512, 135] on span "[STREET_ADDRESS][US_STATE]" at bounding box center [539, 135] width 87 height 8
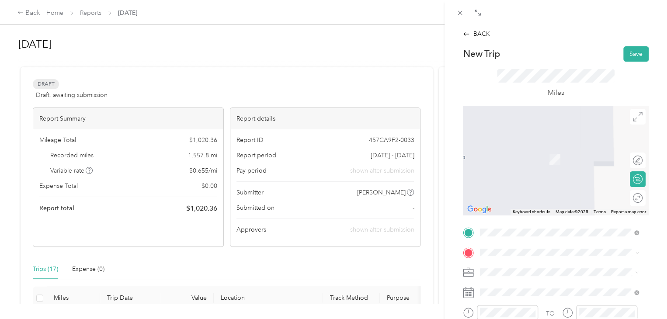
click at [520, 148] on span "[STREET_ADDRESS][US_STATE][US_STATE]" at bounding box center [555, 144] width 119 height 8
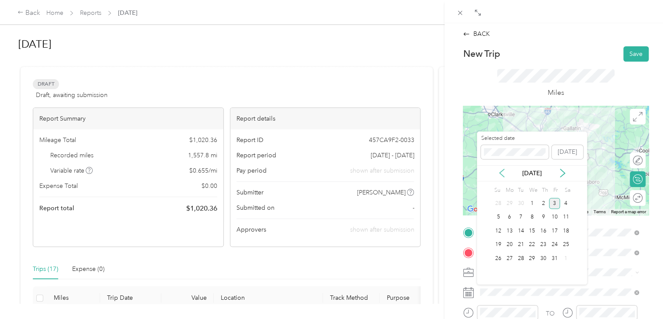
click at [499, 172] on icon at bounding box center [501, 173] width 9 height 9
click at [522, 229] on div "16" at bounding box center [520, 230] width 11 height 11
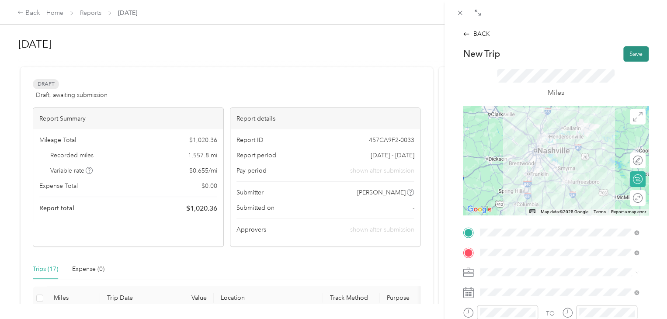
click at [629, 52] on button "Save" at bounding box center [635, 53] width 25 height 15
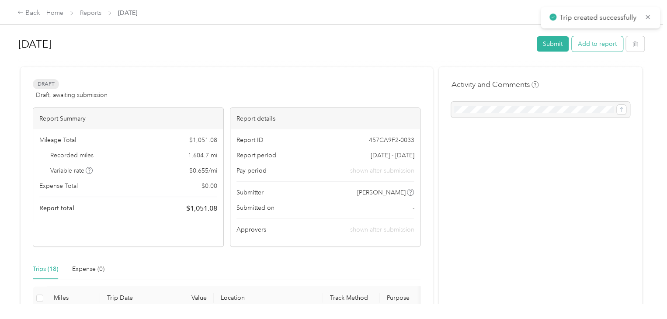
click at [602, 48] on button "Add to report" at bounding box center [596, 43] width 51 height 15
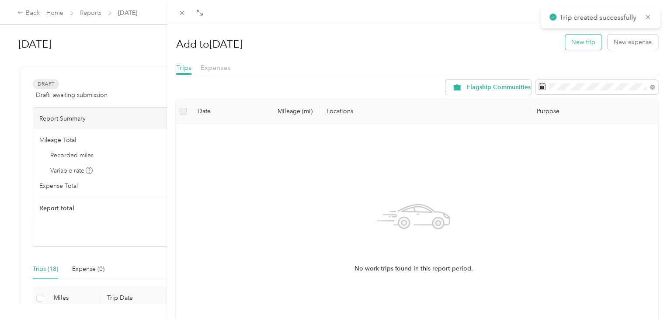
click at [584, 45] on button "New trip" at bounding box center [583, 42] width 36 height 15
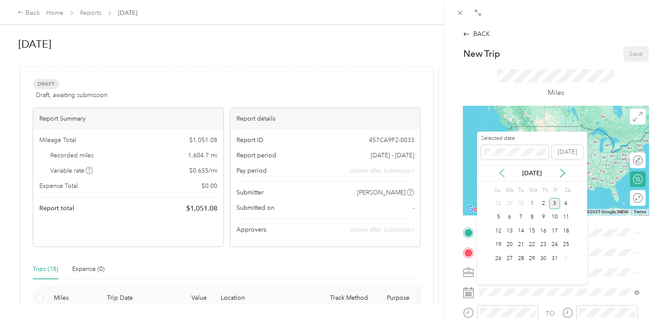
click at [501, 175] on icon at bounding box center [501, 173] width 4 height 8
click at [521, 231] on div "16" at bounding box center [520, 230] width 11 height 11
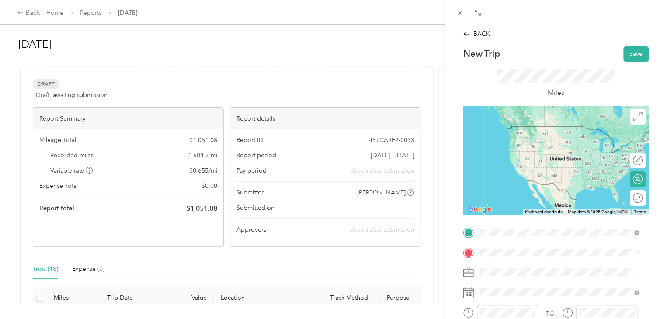
click at [514, 125] on span "[STREET_ADDRESS][US_STATE][US_STATE]" at bounding box center [555, 126] width 119 height 8
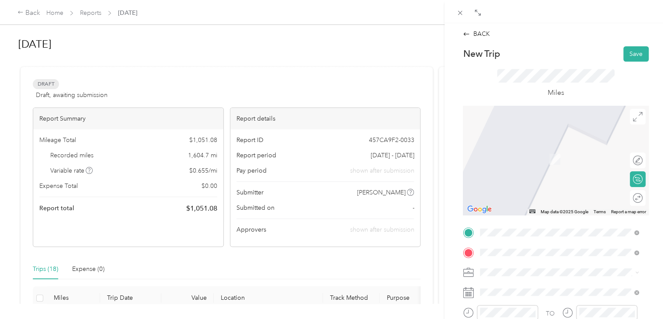
click at [528, 150] on span "[STREET_ADDRESS][PERSON_NAME][US_STATE]" at bounding box center [564, 146] width 136 height 8
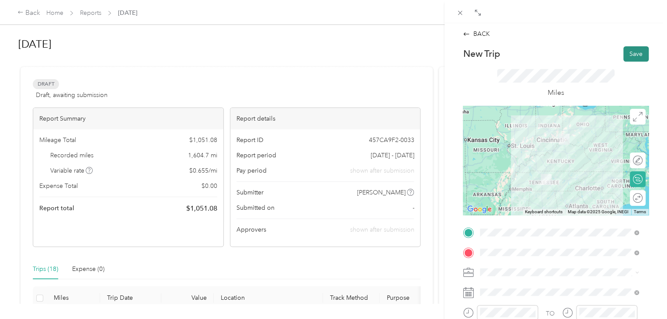
click at [636, 50] on button "Save" at bounding box center [635, 53] width 25 height 15
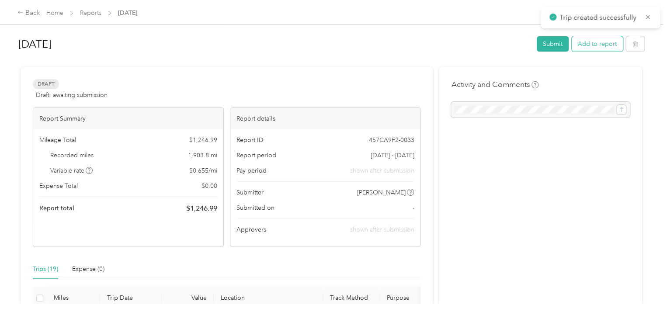
click at [601, 45] on button "Add to report" at bounding box center [596, 43] width 51 height 15
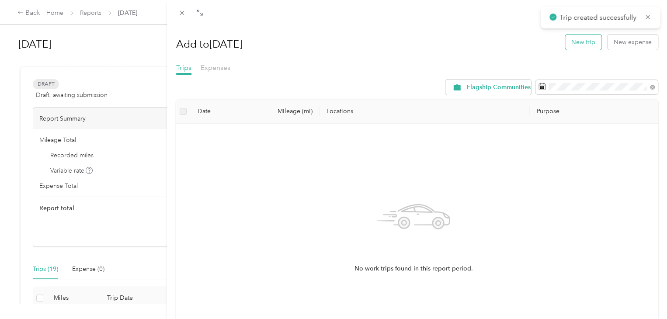
click at [582, 44] on button "New trip" at bounding box center [583, 42] width 36 height 15
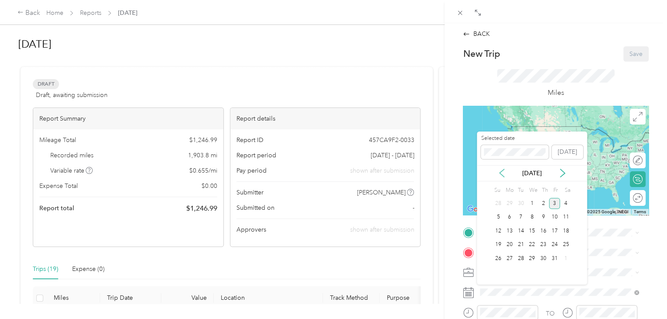
click at [500, 173] on icon at bounding box center [501, 173] width 4 height 8
click at [543, 233] on div "18" at bounding box center [542, 230] width 11 height 11
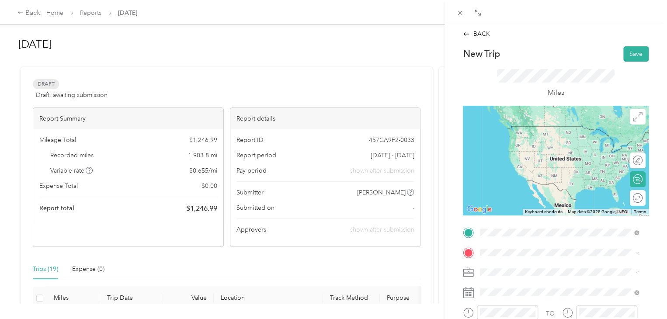
click at [532, 130] on span "[STREET_ADDRESS][PERSON_NAME][US_STATE]" at bounding box center [564, 126] width 136 height 8
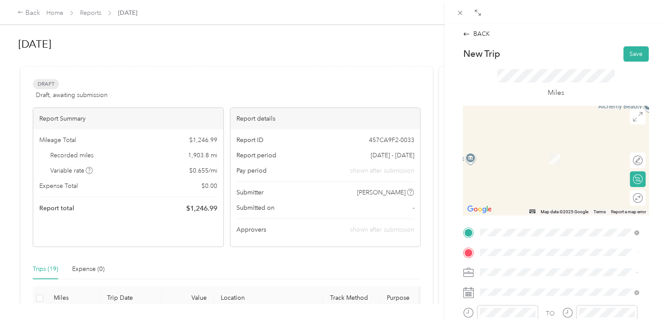
click at [527, 150] on span "[STREET_ADDRESS][PERSON_NAME][US_STATE]" at bounding box center [564, 146] width 136 height 8
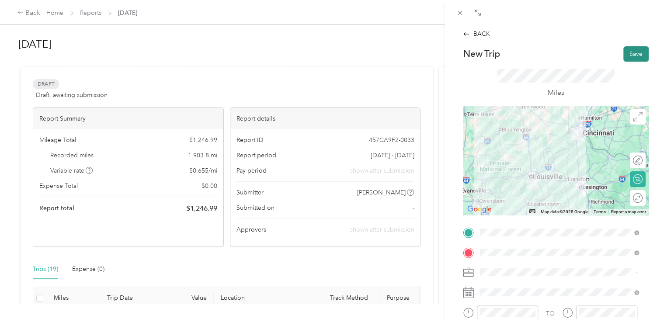
click at [636, 58] on button "Save" at bounding box center [635, 53] width 25 height 15
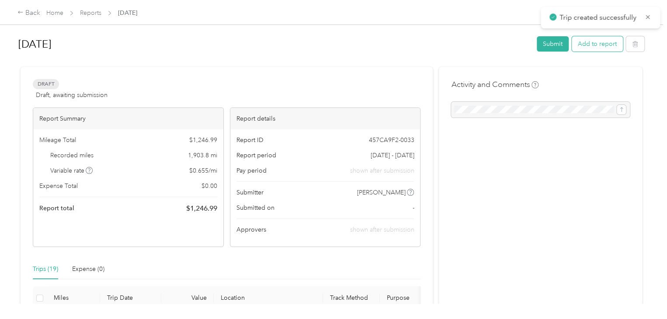
click at [606, 45] on button "Add to report" at bounding box center [596, 43] width 51 height 15
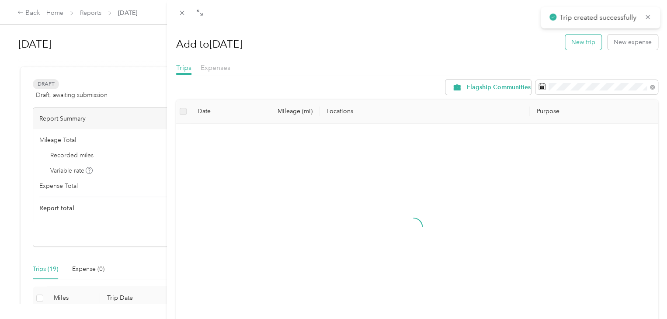
click at [580, 43] on button "New trip" at bounding box center [583, 42] width 36 height 15
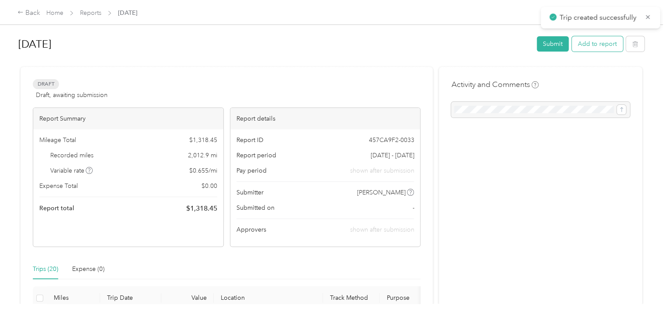
click at [591, 43] on button "Add to report" at bounding box center [596, 43] width 51 height 15
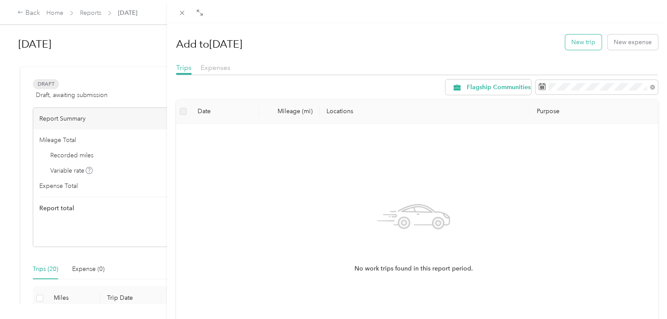
click at [579, 44] on button "New trip" at bounding box center [583, 42] width 36 height 15
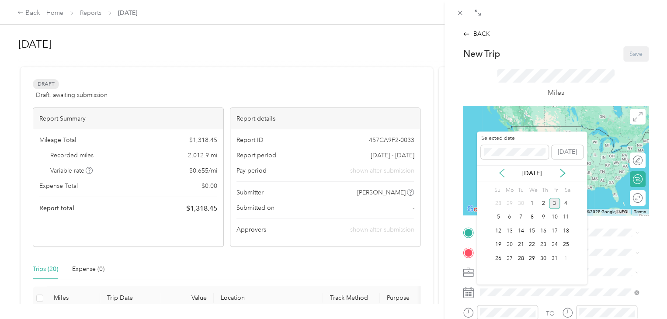
click at [500, 172] on icon at bounding box center [501, 173] width 4 height 8
click at [546, 229] on div "18" at bounding box center [542, 230] width 11 height 11
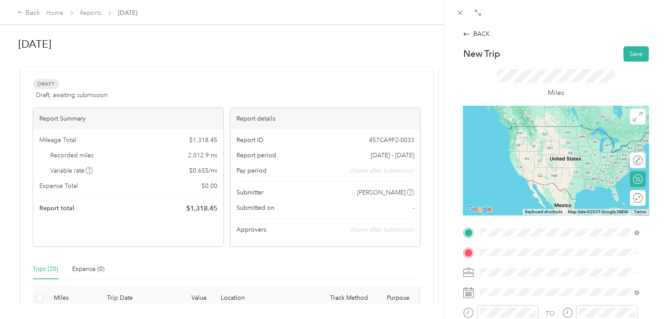
click at [530, 126] on span "[STREET_ADDRESS][PERSON_NAME][US_STATE]" at bounding box center [564, 126] width 136 height 8
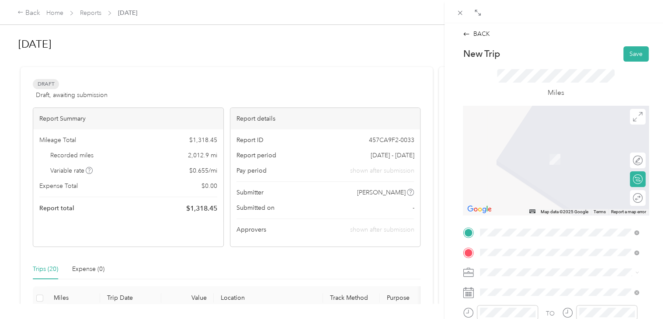
click at [542, 149] on span "[STREET_ADDRESS][PERSON_NAME][US_STATE]" at bounding box center [564, 146] width 136 height 8
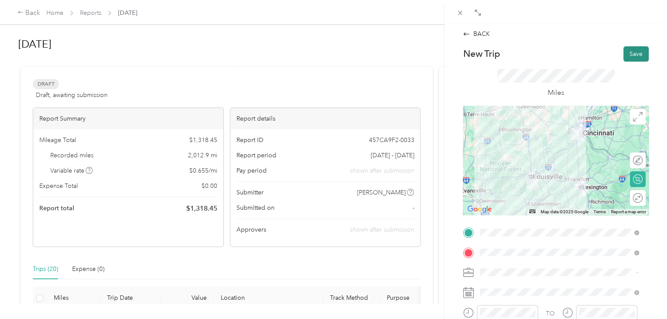
click at [632, 53] on button "Save" at bounding box center [635, 53] width 25 height 15
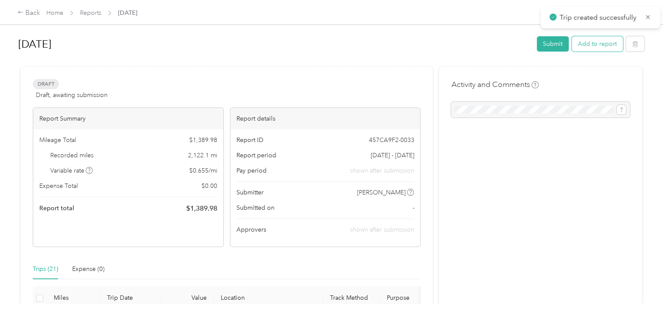
click at [611, 47] on button "Add to report" at bounding box center [596, 43] width 51 height 15
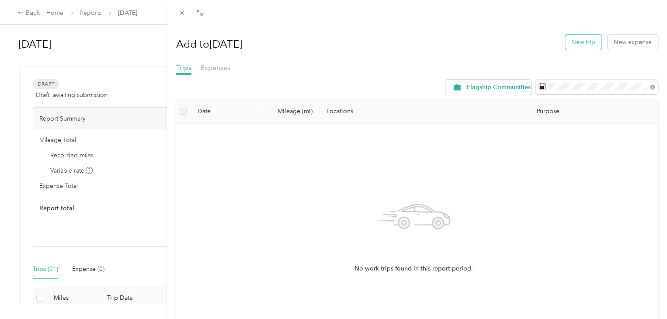
click at [580, 41] on button "New trip" at bounding box center [583, 42] width 36 height 15
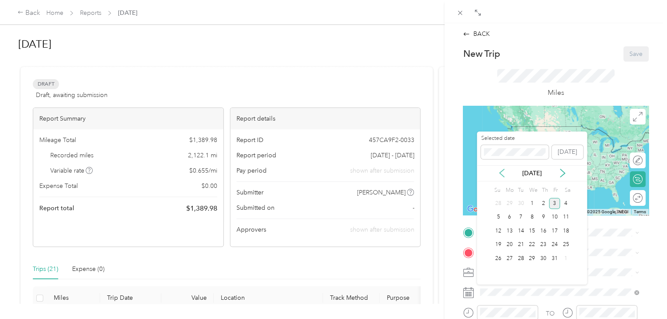
click at [500, 173] on icon at bounding box center [501, 173] width 4 height 8
click at [509, 239] on div "22" at bounding box center [509, 244] width 11 height 11
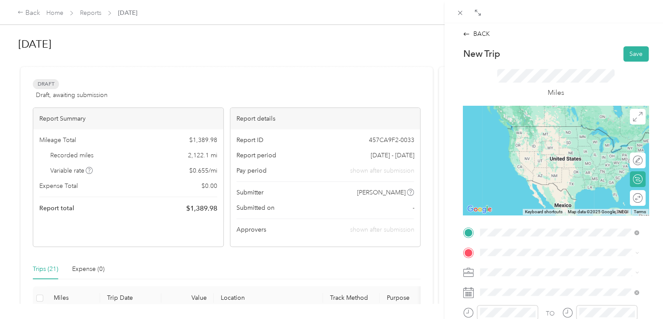
click at [559, 130] on span "[STREET_ADDRESS][PERSON_NAME][US_STATE]" at bounding box center [564, 126] width 136 height 8
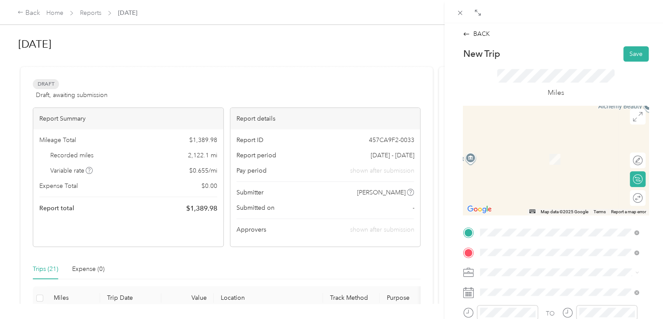
click at [519, 208] on span "[STREET_ADDRESS][US_STATE]" at bounding box center [539, 204] width 87 height 8
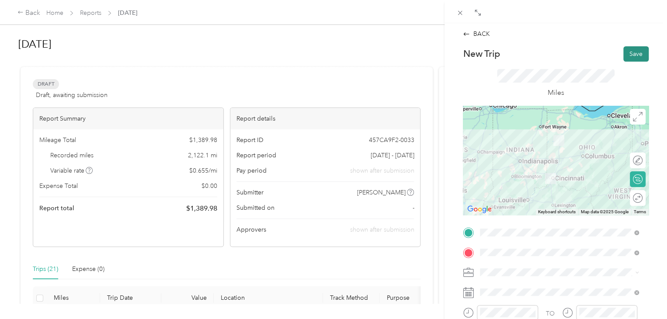
click at [629, 55] on button "Save" at bounding box center [635, 53] width 25 height 15
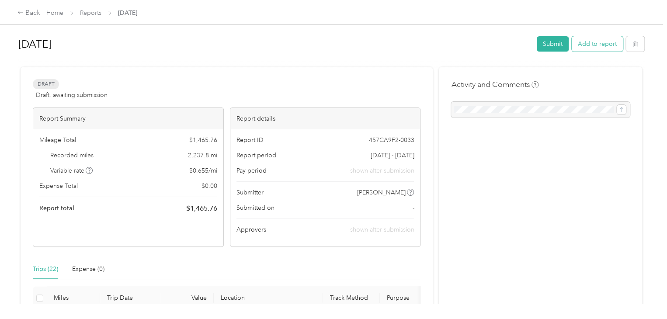
click at [605, 49] on button "Add to report" at bounding box center [596, 43] width 51 height 15
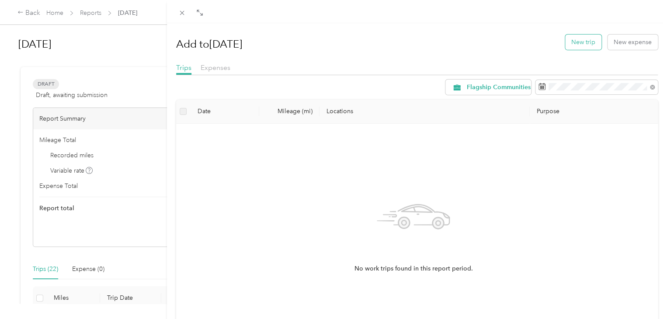
click at [573, 46] on button "New trip" at bounding box center [583, 42] width 36 height 15
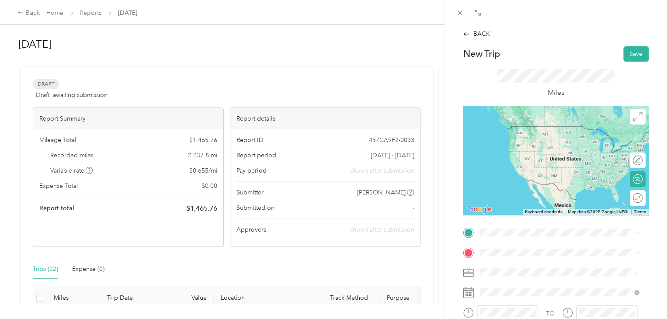
click at [510, 264] on span "[STREET_ADDRESS][US_STATE]" at bounding box center [539, 260] width 87 height 8
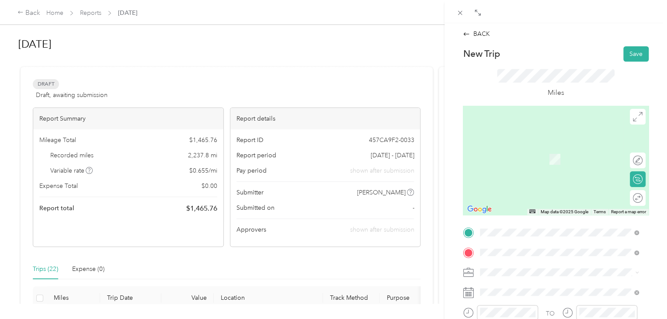
click at [528, 145] on span "[STREET_ADDRESS][PERSON_NAME][US_STATE]" at bounding box center [564, 146] width 136 height 8
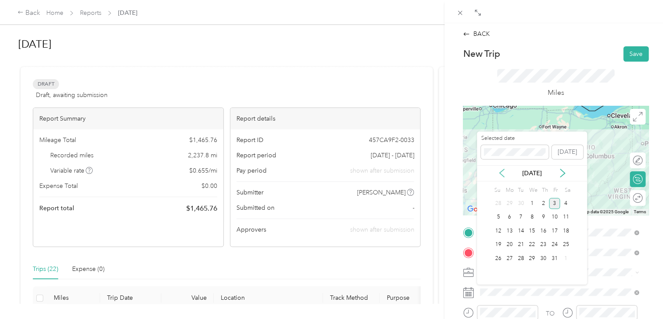
click at [501, 171] on icon at bounding box center [501, 173] width 4 height 8
click at [510, 242] on div "22" at bounding box center [509, 244] width 11 height 11
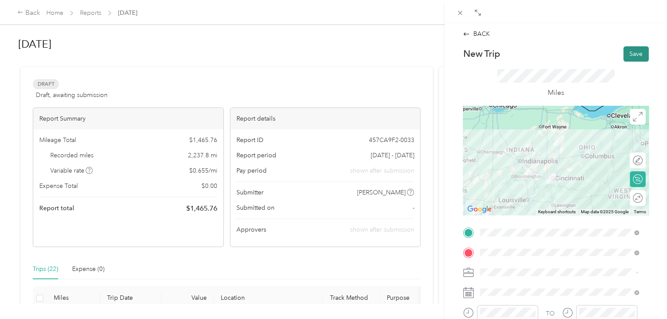
click at [629, 58] on button "Save" at bounding box center [635, 53] width 25 height 15
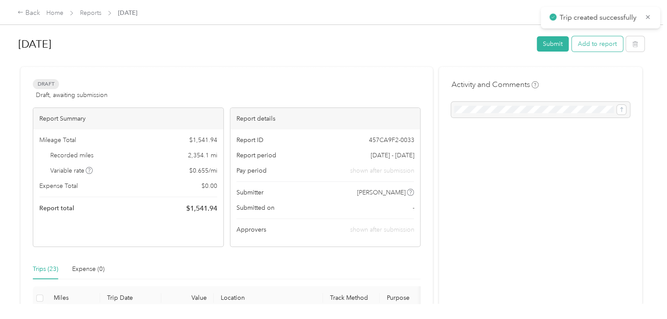
click at [601, 45] on button "Add to report" at bounding box center [596, 43] width 51 height 15
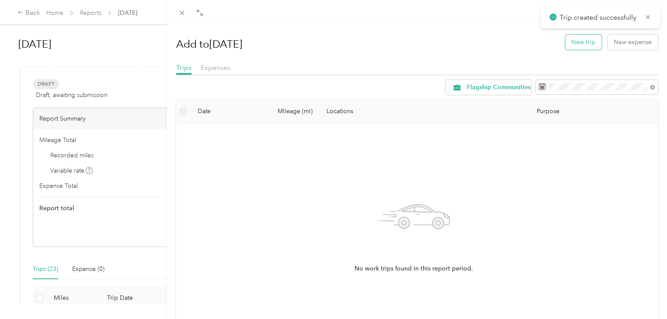
click at [581, 44] on button "New trip" at bounding box center [583, 42] width 36 height 15
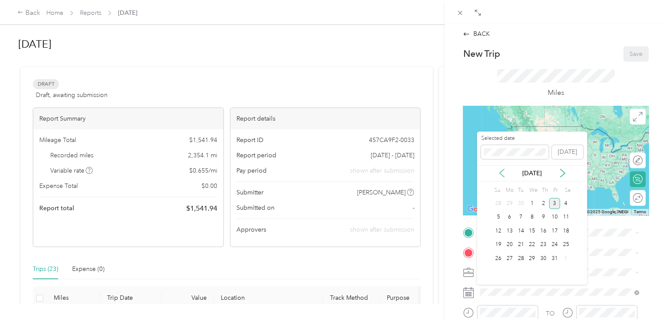
click at [497, 172] on icon at bounding box center [501, 173] width 9 height 9
click at [521, 242] on div "23" at bounding box center [520, 244] width 11 height 11
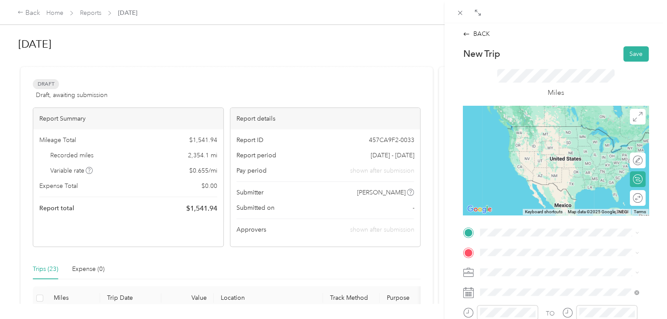
click at [533, 125] on span "[STREET_ADDRESS][PERSON_NAME][US_STATE]" at bounding box center [564, 123] width 136 height 8
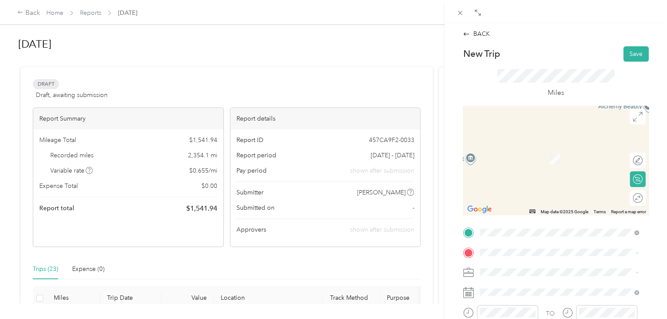
click at [536, 147] on span "[STREET_ADDRESS][PERSON_NAME][US_STATE]" at bounding box center [564, 143] width 136 height 8
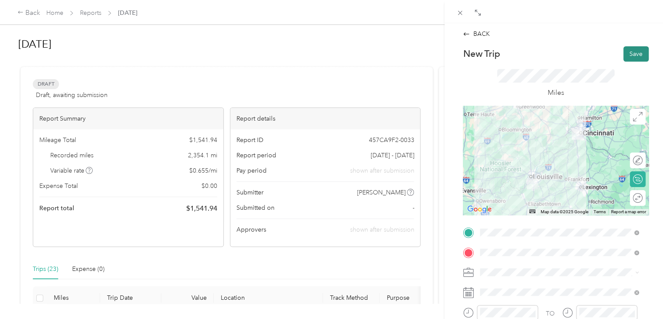
click at [635, 52] on button "Save" at bounding box center [635, 53] width 25 height 15
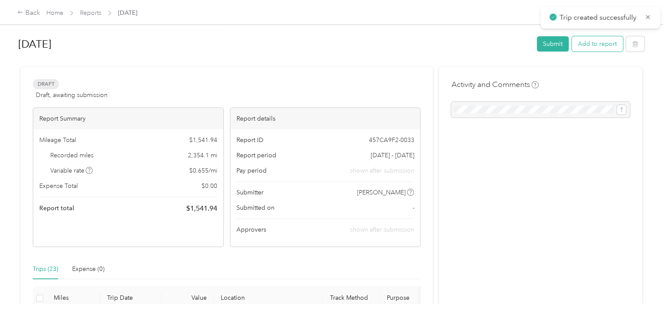
click at [604, 50] on button "Add to report" at bounding box center [596, 43] width 51 height 15
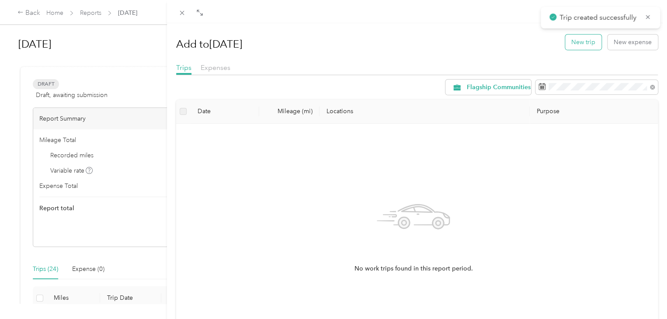
click at [582, 46] on button "New trip" at bounding box center [583, 42] width 36 height 15
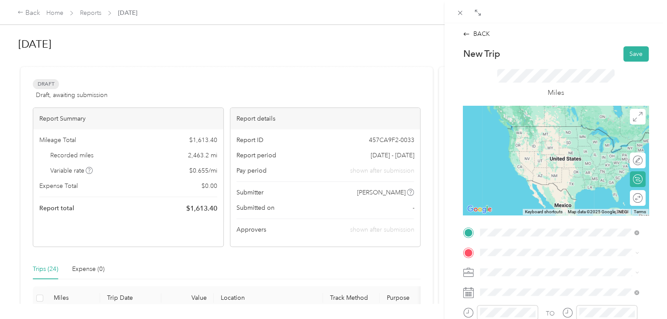
click at [508, 138] on ol "From search results [STREET_ADDRESS][PERSON_NAME][US_STATE] [STREET_ADDRESS][PE…" at bounding box center [559, 161] width 165 height 118
click at [526, 134] on li "[STREET_ADDRESS][PERSON_NAME][US_STATE]" at bounding box center [559, 125] width 165 height 18
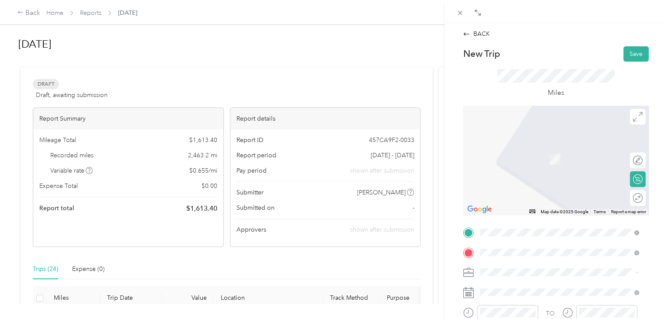
click at [529, 150] on span "[STREET_ADDRESS][PERSON_NAME][US_STATE]" at bounding box center [564, 146] width 136 height 8
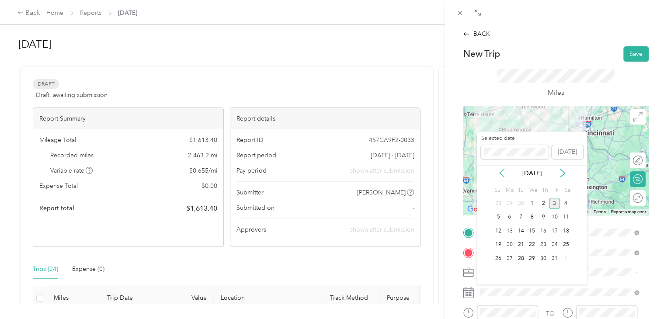
click at [499, 172] on icon at bounding box center [501, 173] width 9 height 9
click at [522, 244] on div "23" at bounding box center [520, 244] width 11 height 11
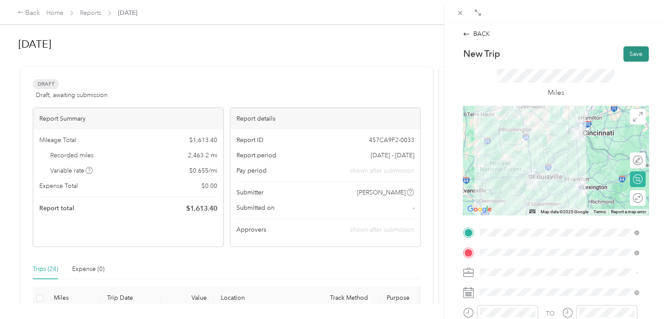
click at [626, 50] on button "Save" at bounding box center [635, 53] width 25 height 15
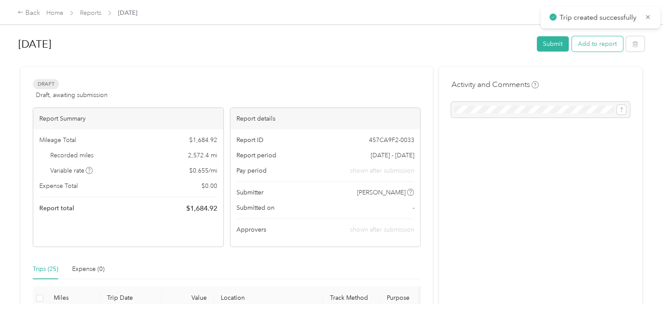
click at [596, 42] on button "Add to report" at bounding box center [596, 43] width 51 height 15
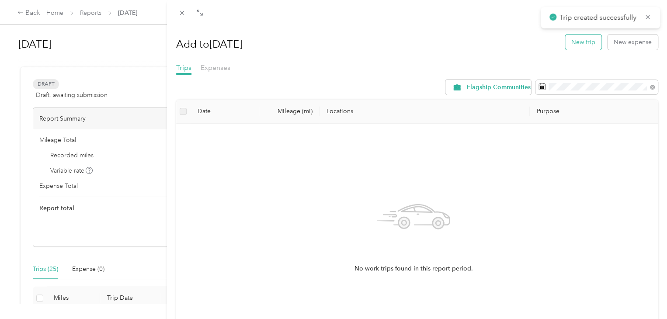
click at [587, 42] on button "New trip" at bounding box center [583, 42] width 36 height 15
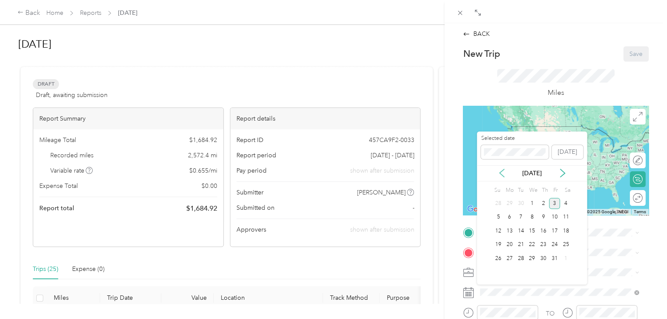
click at [501, 174] on icon at bounding box center [501, 173] width 9 height 9
click at [531, 243] on div "24" at bounding box center [531, 244] width 11 height 11
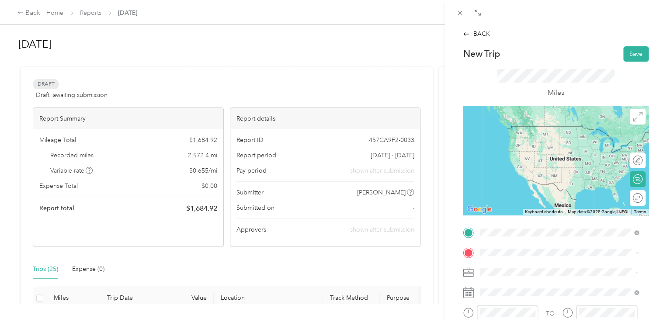
click at [536, 130] on span "[STREET_ADDRESS][PERSON_NAME][US_STATE]" at bounding box center [564, 126] width 136 height 8
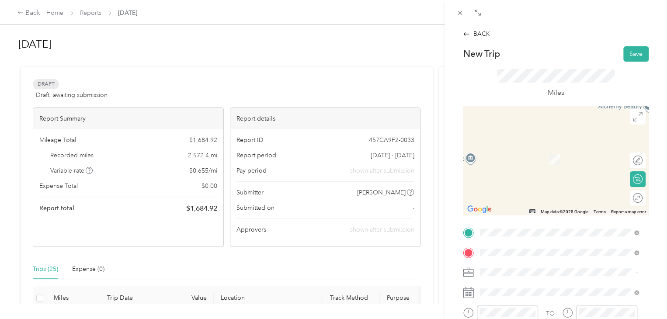
click at [518, 179] on span "[STREET_ADDRESS][US_STATE]" at bounding box center [539, 180] width 87 height 8
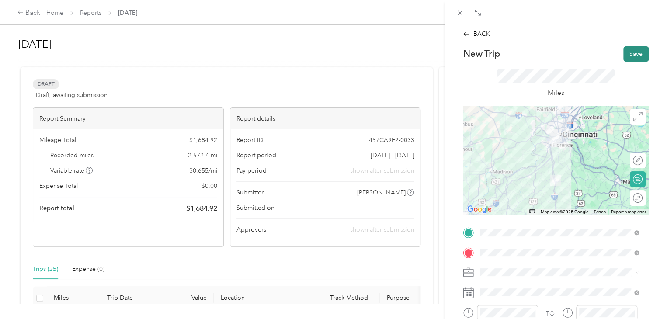
click at [623, 56] on button "Save" at bounding box center [635, 53] width 25 height 15
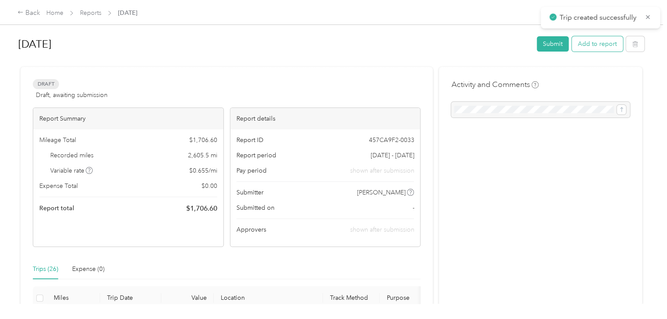
click at [607, 48] on button "Add to report" at bounding box center [596, 43] width 51 height 15
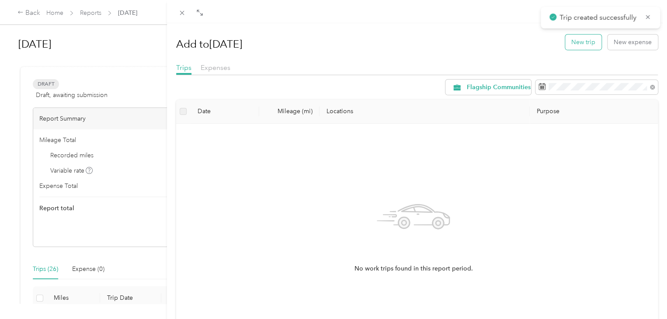
click at [581, 43] on button "New trip" at bounding box center [583, 42] width 36 height 15
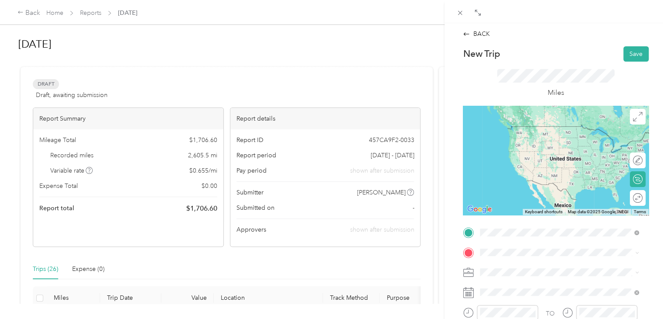
click at [519, 161] on span "[STREET_ADDRESS][US_STATE]" at bounding box center [539, 160] width 87 height 8
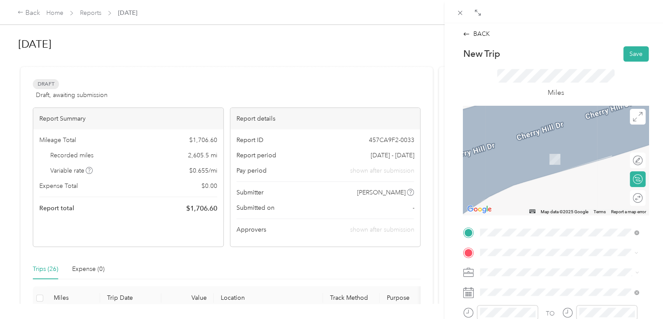
click at [509, 150] on span "[STREET_ADDRESS][PERSON_NAME][US_STATE]" at bounding box center [564, 146] width 136 height 8
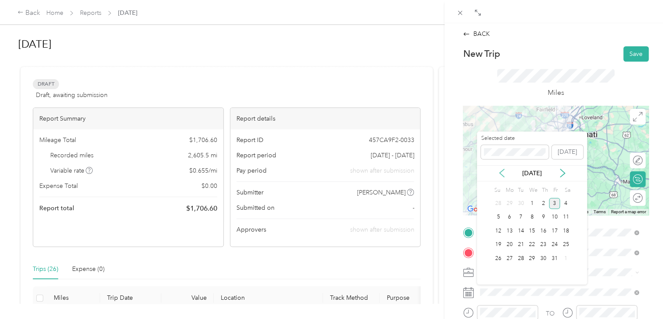
click at [500, 171] on icon at bounding box center [501, 173] width 9 height 9
click at [531, 242] on div "24" at bounding box center [531, 244] width 11 height 11
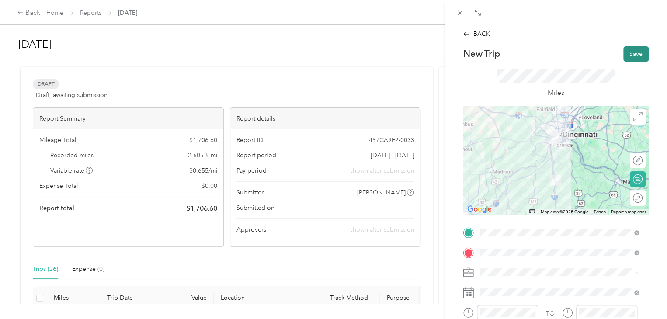
click at [631, 53] on button "Save" at bounding box center [635, 53] width 25 height 15
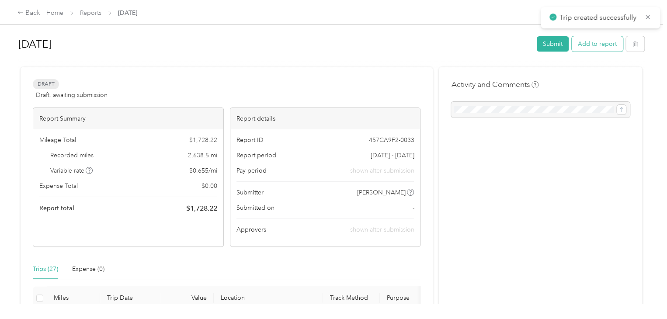
click at [592, 47] on button "Add to report" at bounding box center [596, 43] width 51 height 15
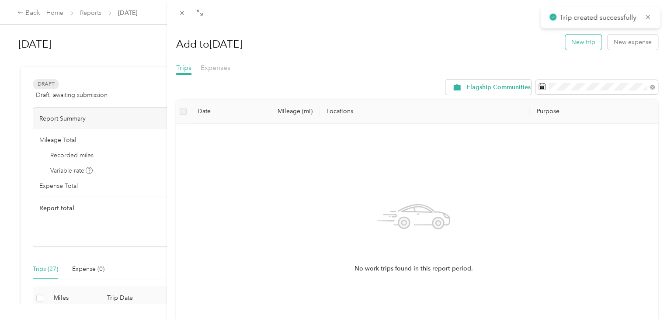
click at [585, 44] on button "New trip" at bounding box center [583, 42] width 36 height 15
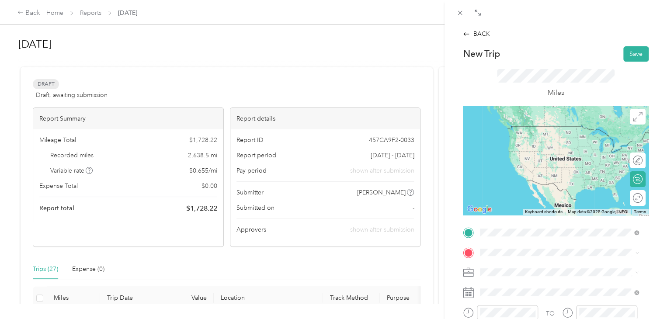
click at [524, 124] on span "[STREET_ADDRESS][PERSON_NAME][US_STATE]" at bounding box center [564, 126] width 136 height 8
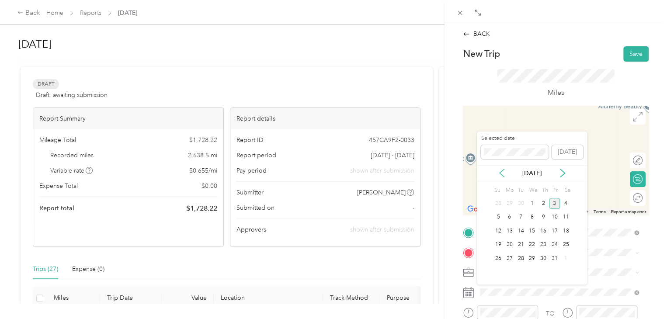
click at [500, 174] on icon at bounding box center [501, 173] width 4 height 8
click at [543, 244] on div "25" at bounding box center [542, 244] width 11 height 11
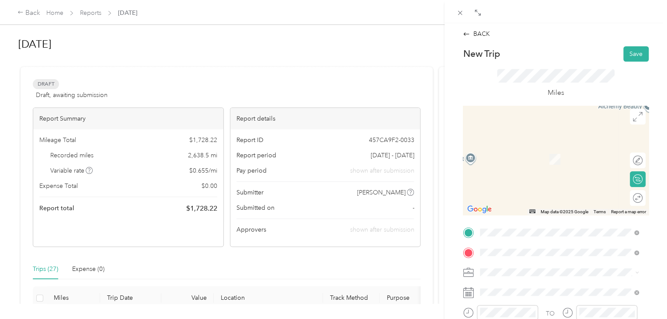
click at [534, 159] on span "[STREET_ADDRESS][US_STATE]" at bounding box center [539, 155] width 87 height 8
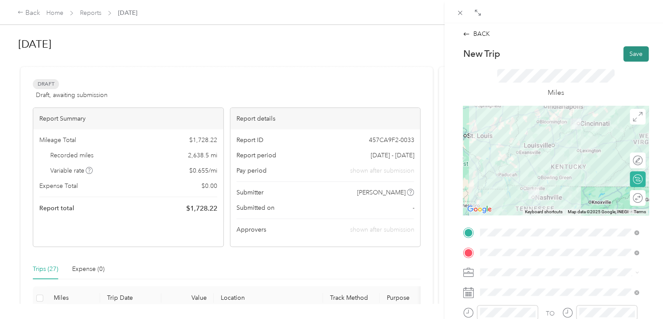
click at [623, 55] on button "Save" at bounding box center [635, 53] width 25 height 15
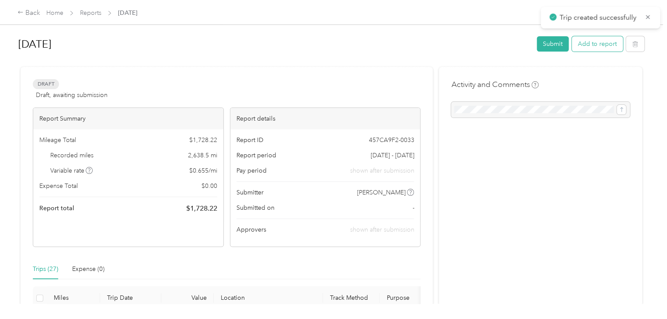
click at [601, 47] on button "Add to report" at bounding box center [596, 43] width 51 height 15
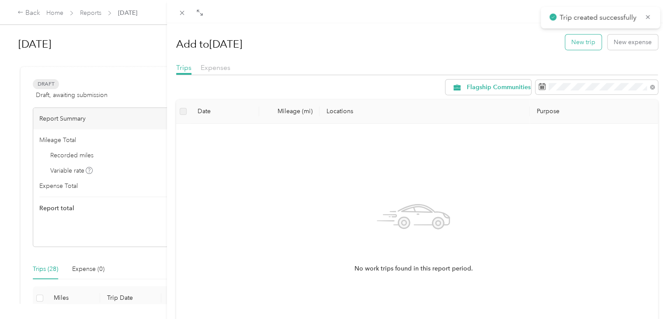
click at [582, 44] on button "New trip" at bounding box center [583, 42] width 36 height 15
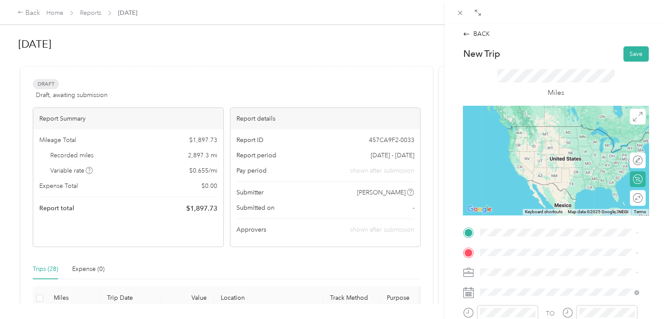
click at [513, 137] on span "[STREET_ADDRESS][US_STATE]" at bounding box center [539, 134] width 87 height 8
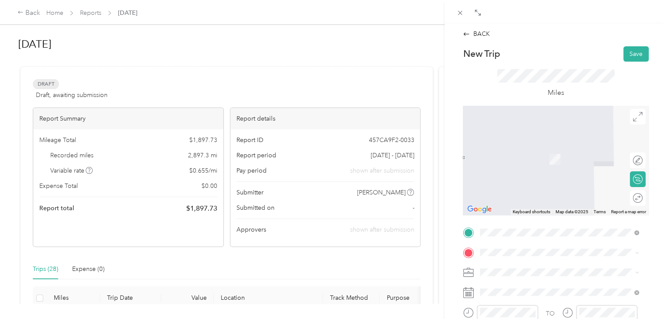
click at [529, 149] on div "[STREET_ADDRESS][PERSON_NAME][US_STATE]" at bounding box center [559, 143] width 152 height 12
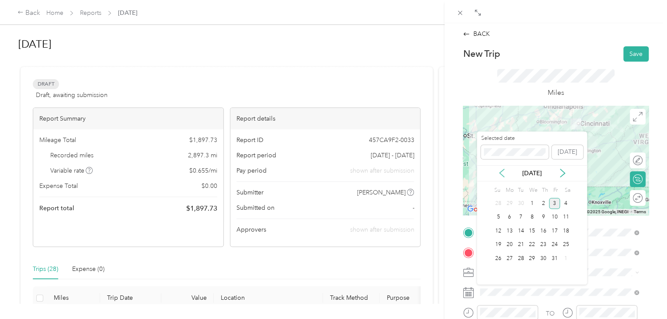
click at [499, 176] on icon at bounding box center [501, 173] width 9 height 9
click at [545, 245] on div "25" at bounding box center [542, 244] width 11 height 11
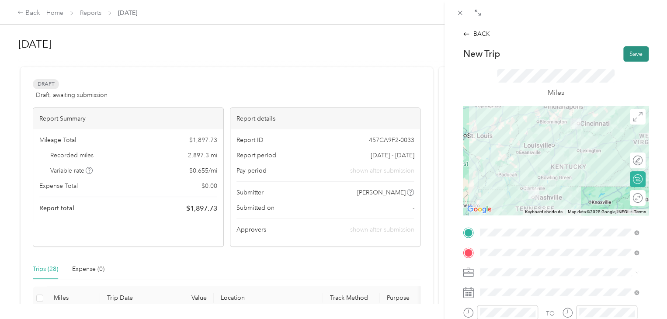
click at [630, 56] on button "Save" at bounding box center [635, 53] width 25 height 15
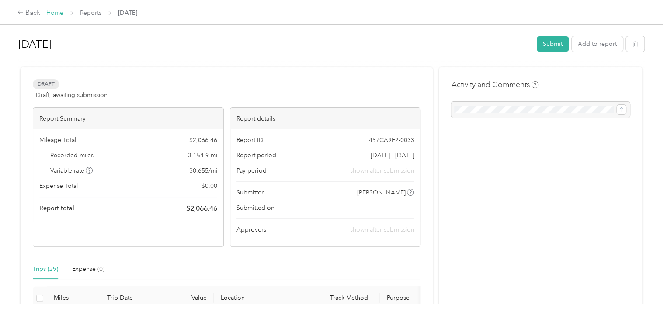
click at [58, 13] on link "Home" at bounding box center [54, 12] width 17 height 7
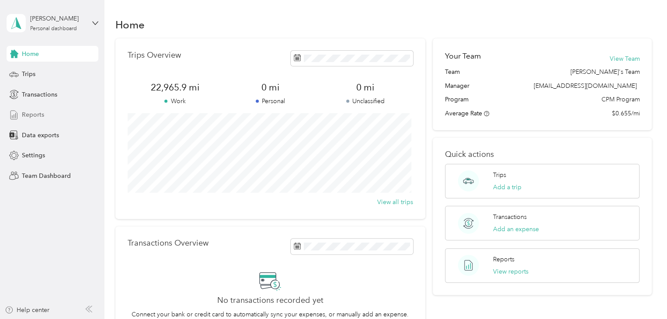
click at [38, 113] on span "Reports" at bounding box center [33, 114] width 22 height 9
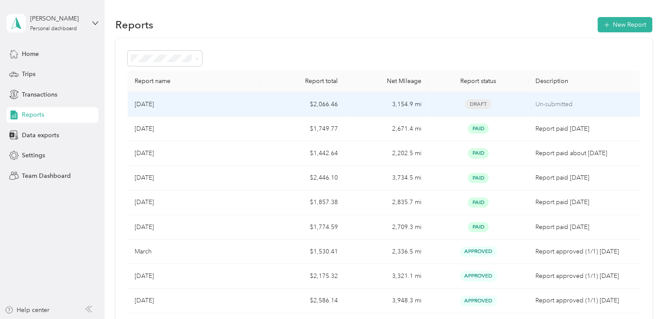
click at [306, 110] on td "$2,066.46" at bounding box center [302, 104] width 83 height 24
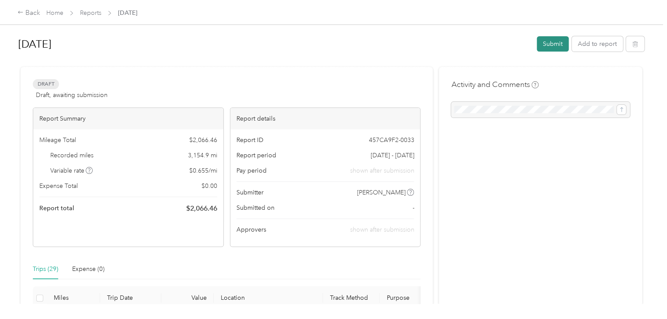
click at [544, 48] on button "Submit" at bounding box center [552, 43] width 32 height 15
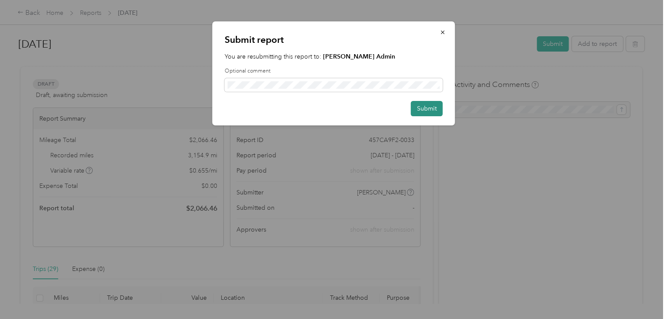
click at [433, 111] on button "Submit" at bounding box center [427, 108] width 32 height 15
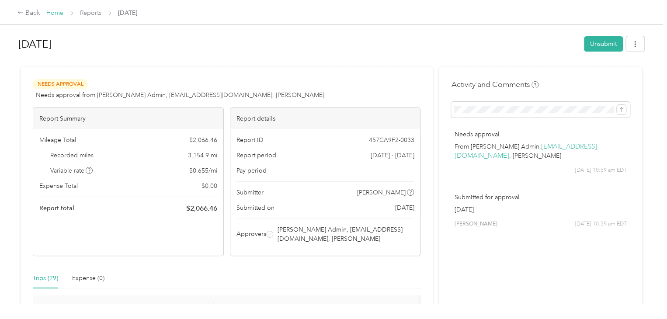
click at [46, 14] on link "Home" at bounding box center [54, 12] width 17 height 7
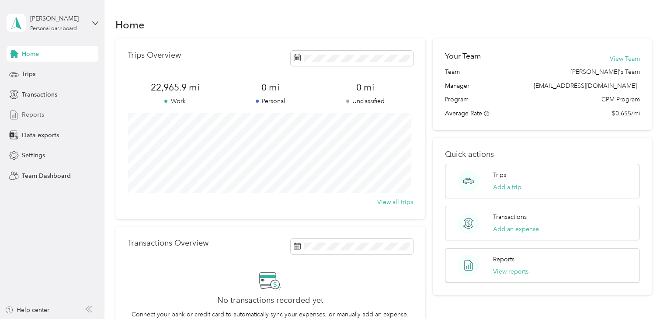
click at [46, 114] on div "Reports" at bounding box center [53, 115] width 92 height 16
